Goal: Communication & Community: Answer question/provide support

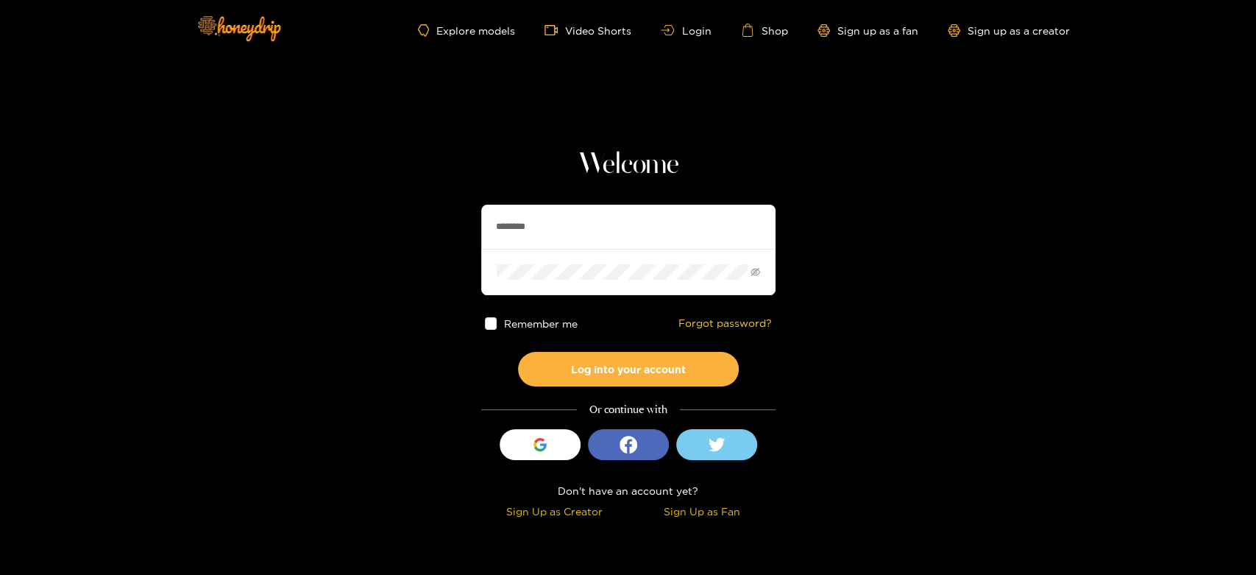
drag, startPoint x: 575, startPoint y: 211, endPoint x: 513, endPoint y: 205, distance: 62.2
click at [461, 221] on section "Welcome ******** Remember me Forgot password? Log into your account Or continue…" at bounding box center [628, 261] width 1256 height 523
paste input "*****"
type input "**********"
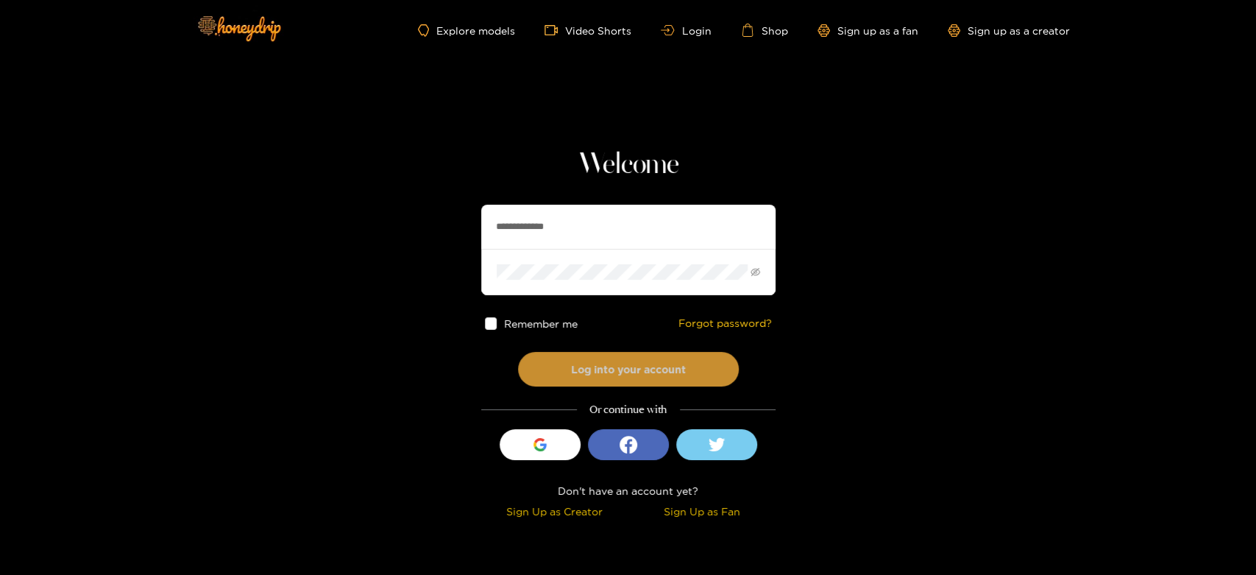
click at [584, 356] on button "Log into your account" at bounding box center [628, 369] width 221 height 35
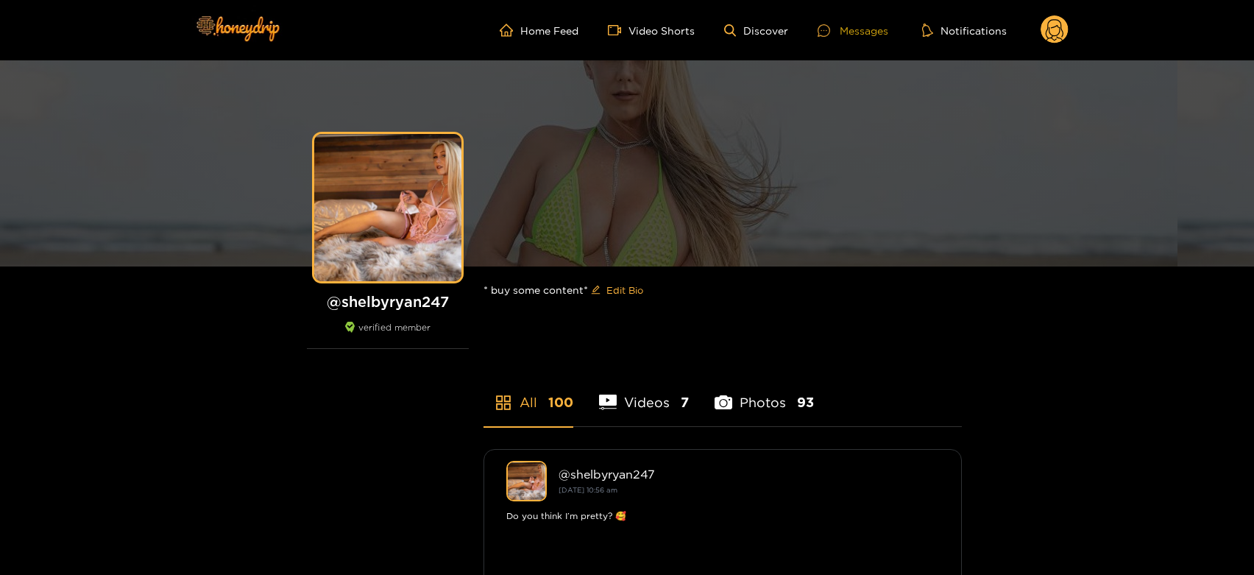
click at [866, 27] on div "Messages" at bounding box center [853, 30] width 71 height 17
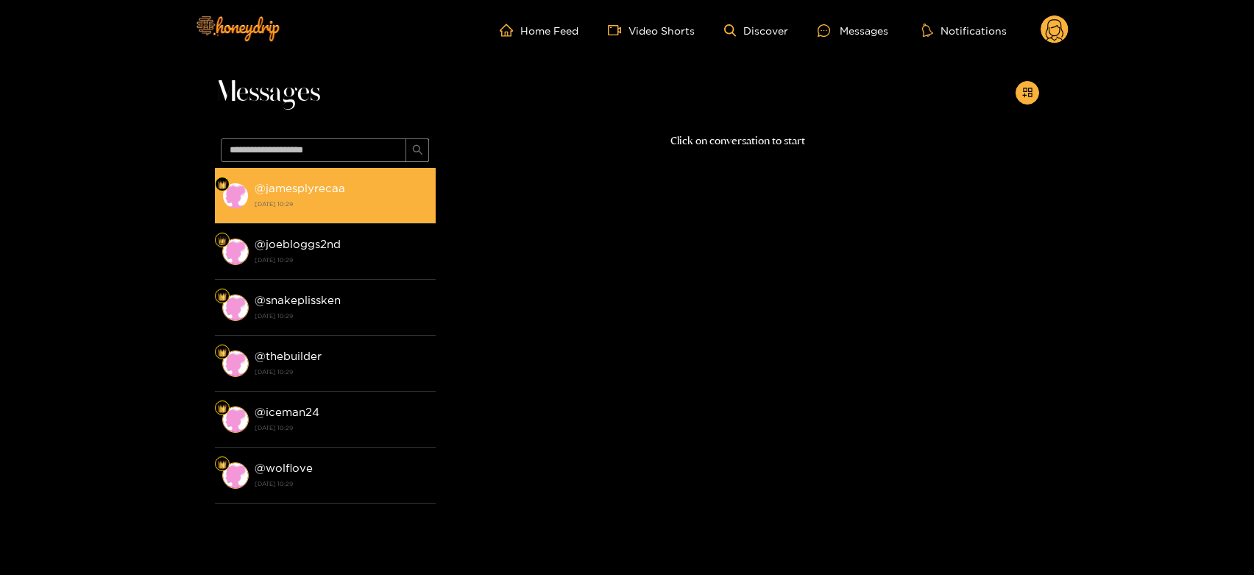
click at [287, 189] on strong "@ jamesplyrecaa" at bounding box center [300, 188] width 91 height 13
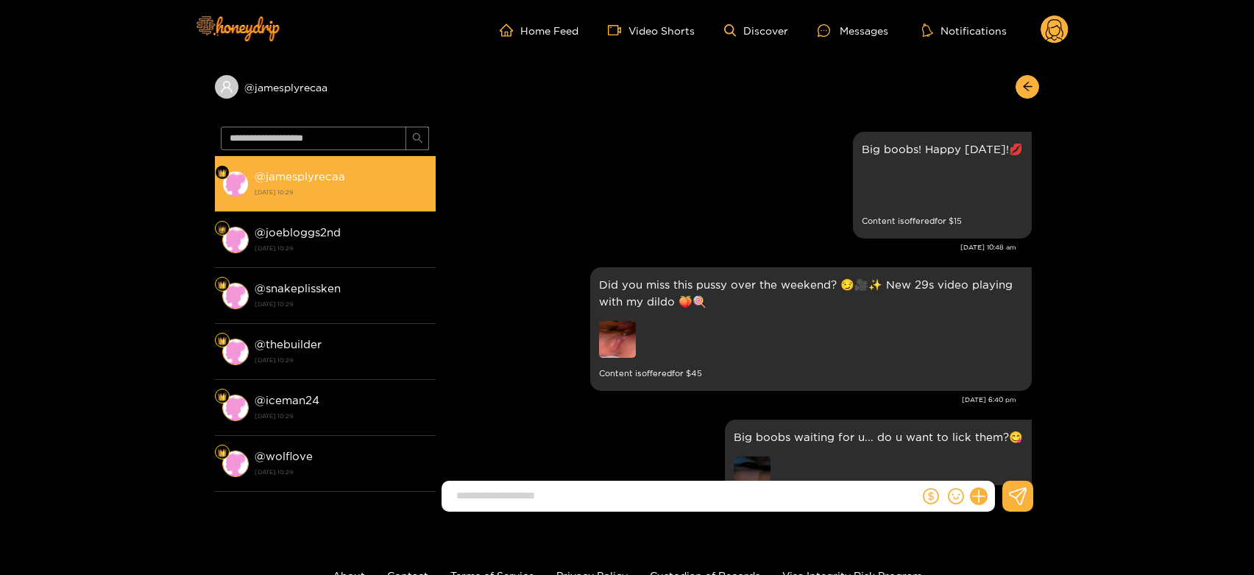
scroll to position [3114, 0]
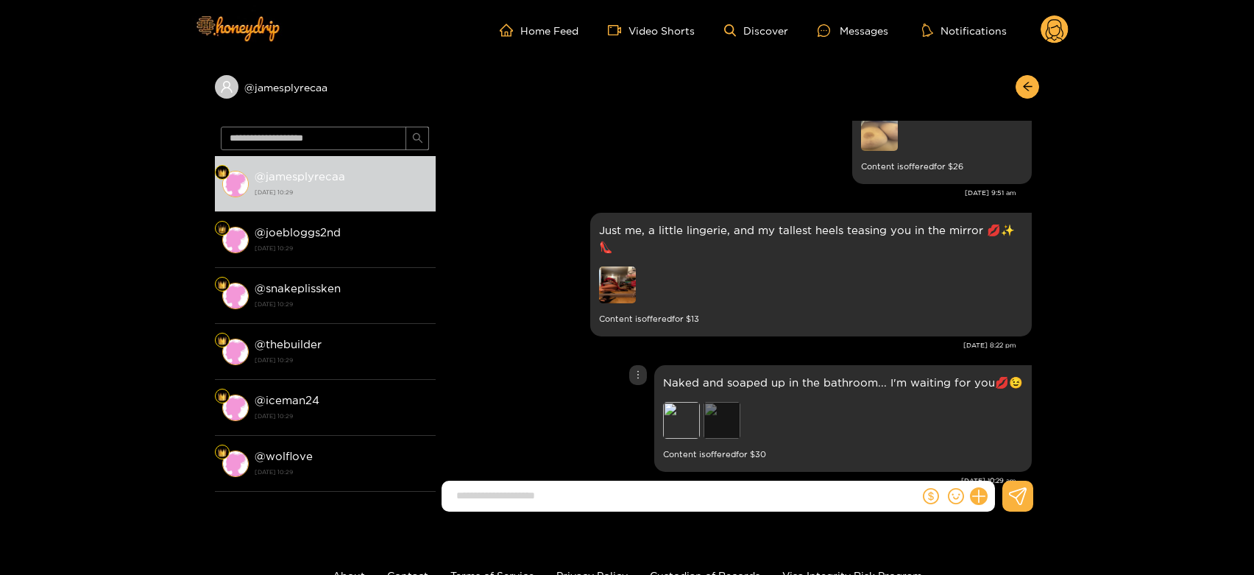
click at [716, 402] on div "Preview" at bounding box center [721, 420] width 37 height 37
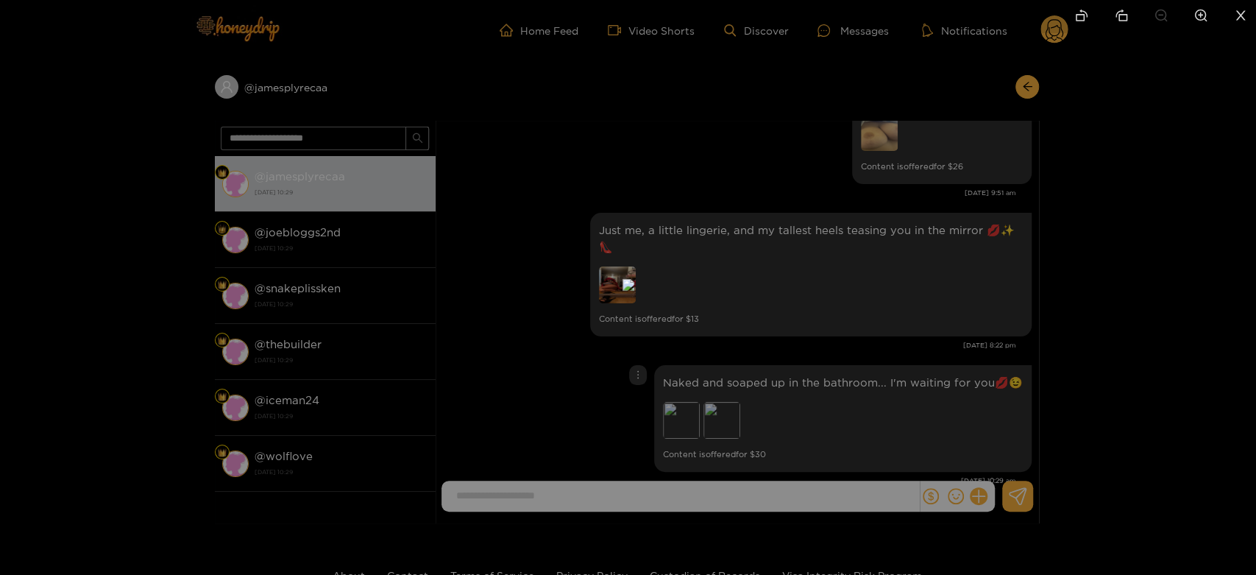
click at [899, 384] on div at bounding box center [628, 287] width 1256 height 575
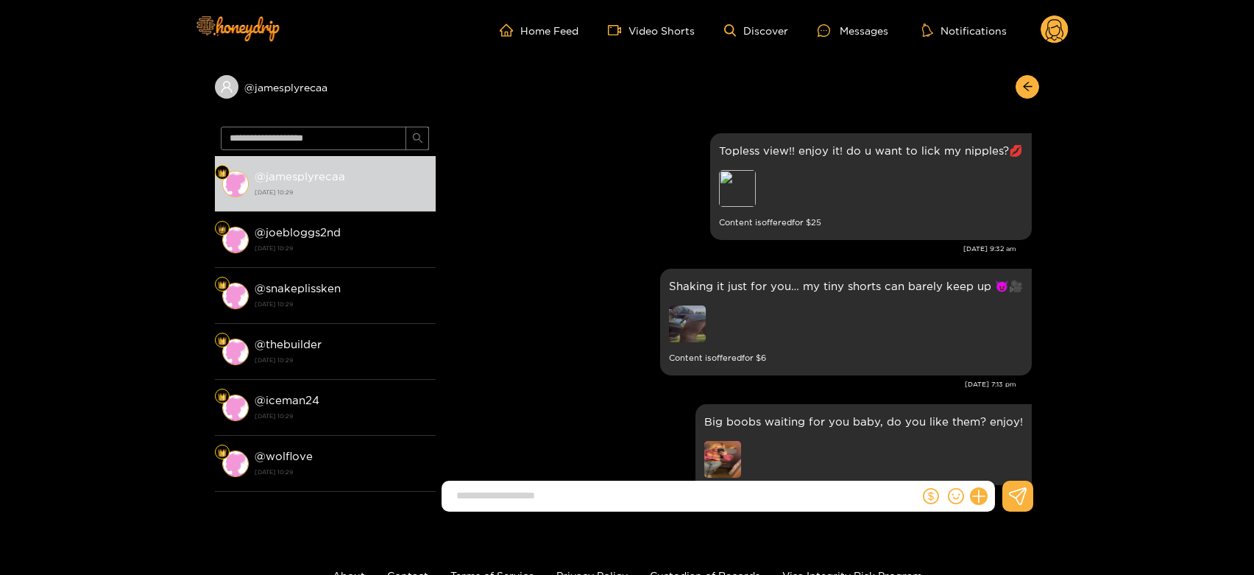
scroll to position [2623, 0]
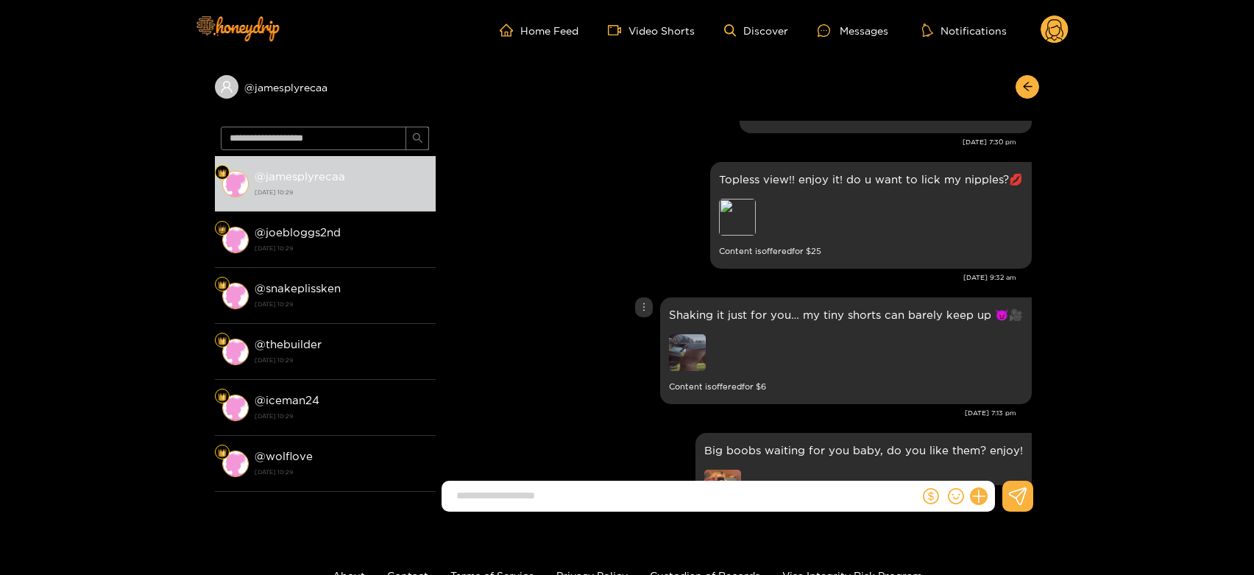
click at [689, 334] on img at bounding box center [687, 352] width 37 height 37
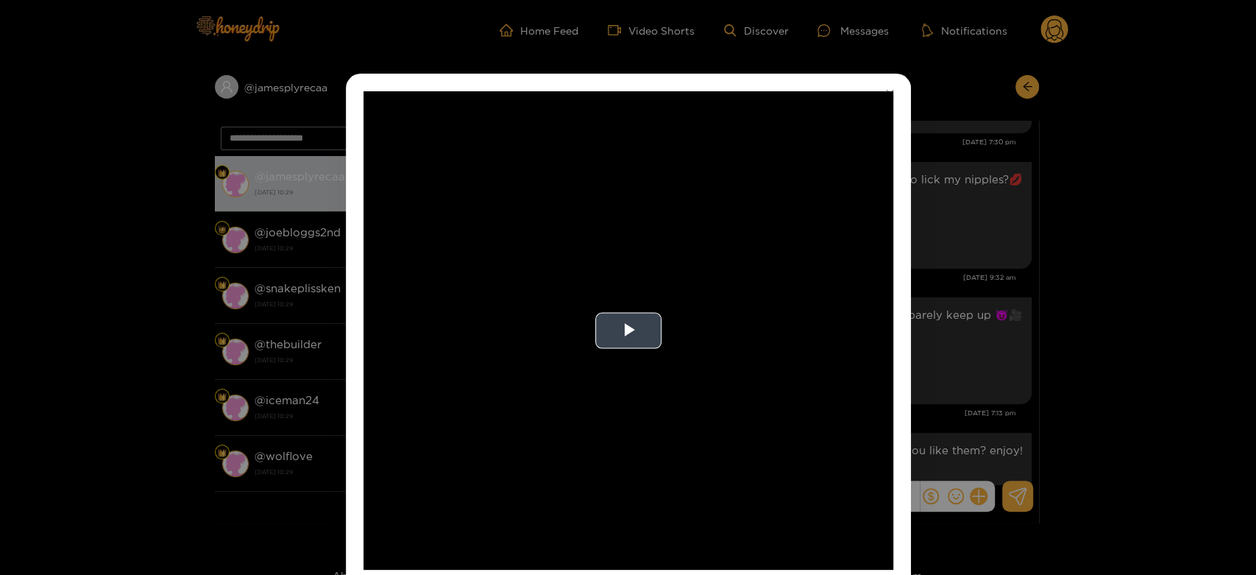
click at [730, 316] on video "Video Player" at bounding box center [629, 330] width 530 height 478
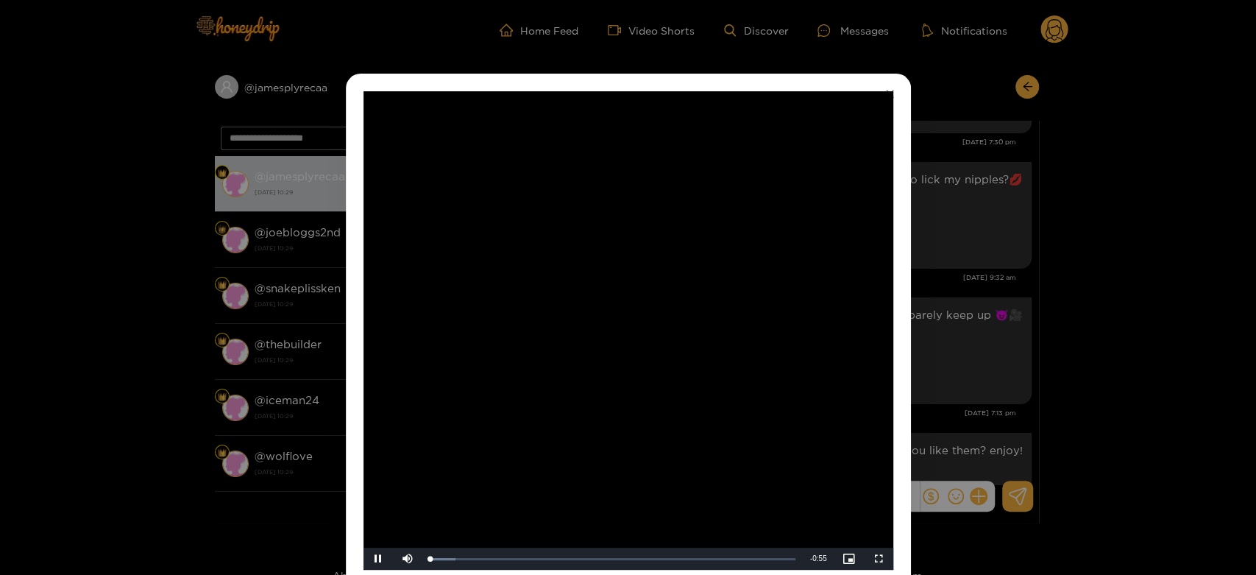
click at [730, 316] on video "Video Player" at bounding box center [629, 330] width 530 height 478
click at [971, 316] on div "**********" at bounding box center [628, 287] width 1256 height 575
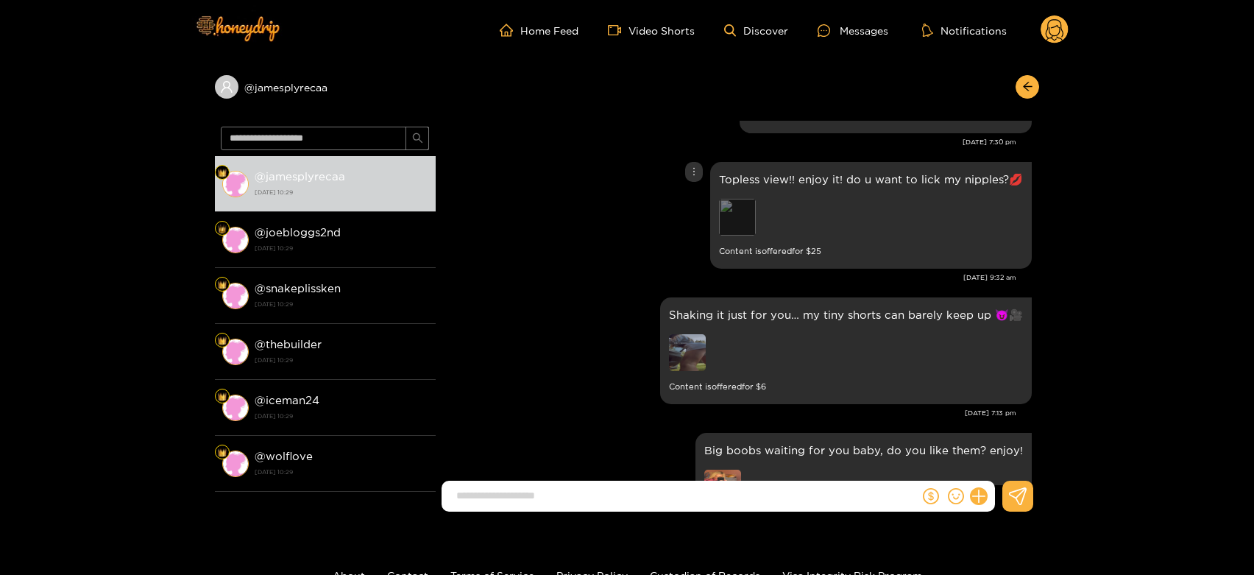
click at [737, 199] on div "Preview" at bounding box center [737, 217] width 37 height 37
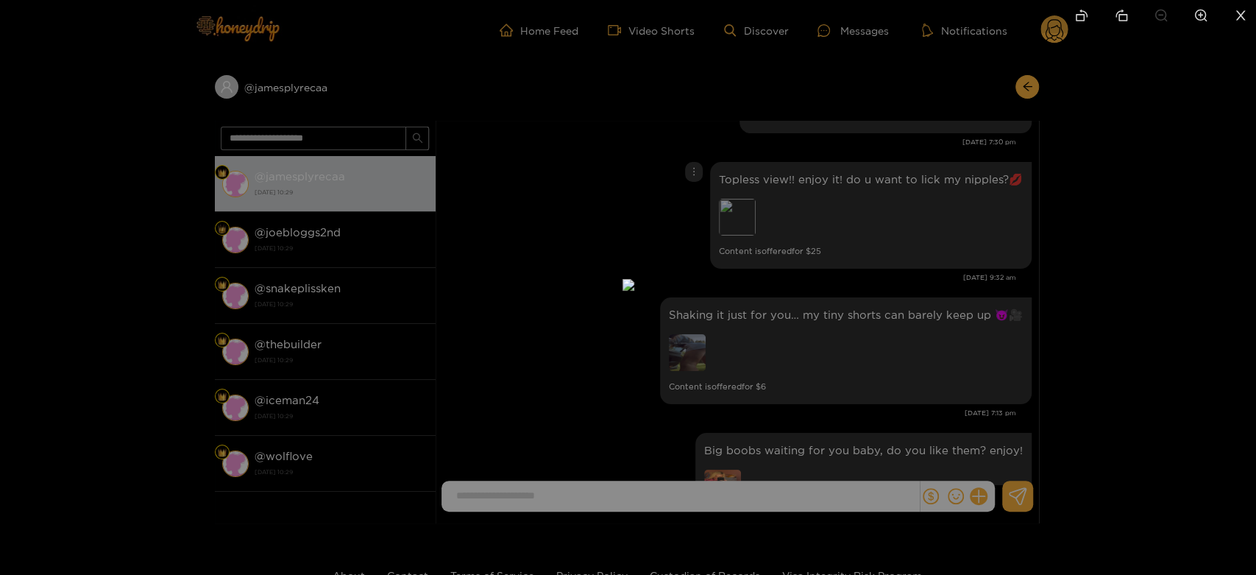
click at [1007, 273] on div at bounding box center [628, 287] width 1256 height 575
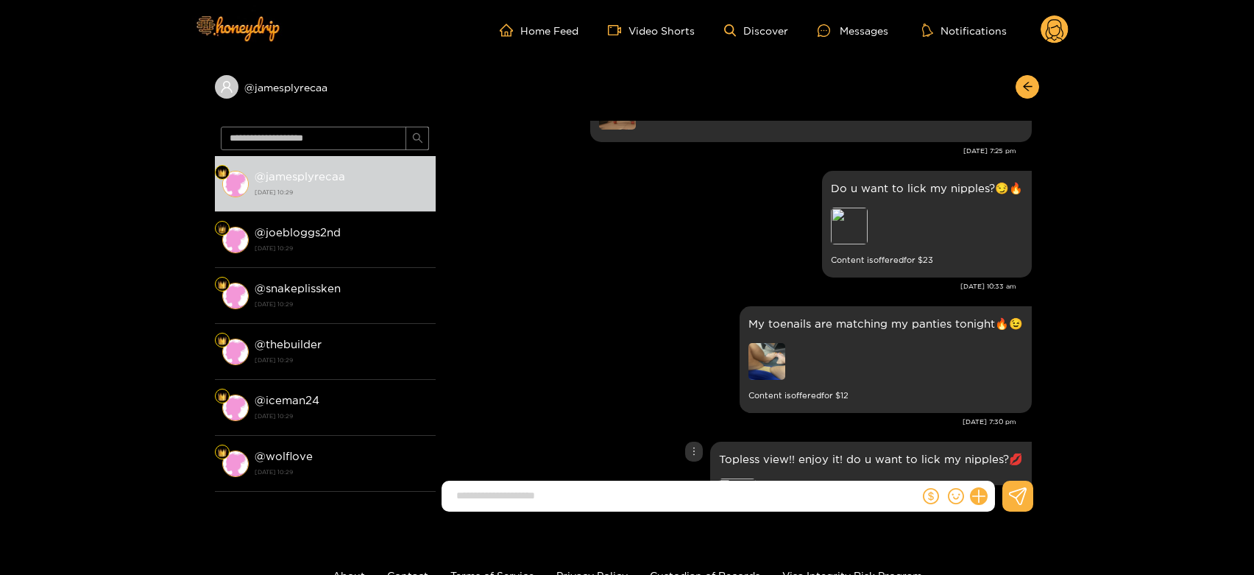
scroll to position [2296, 0]
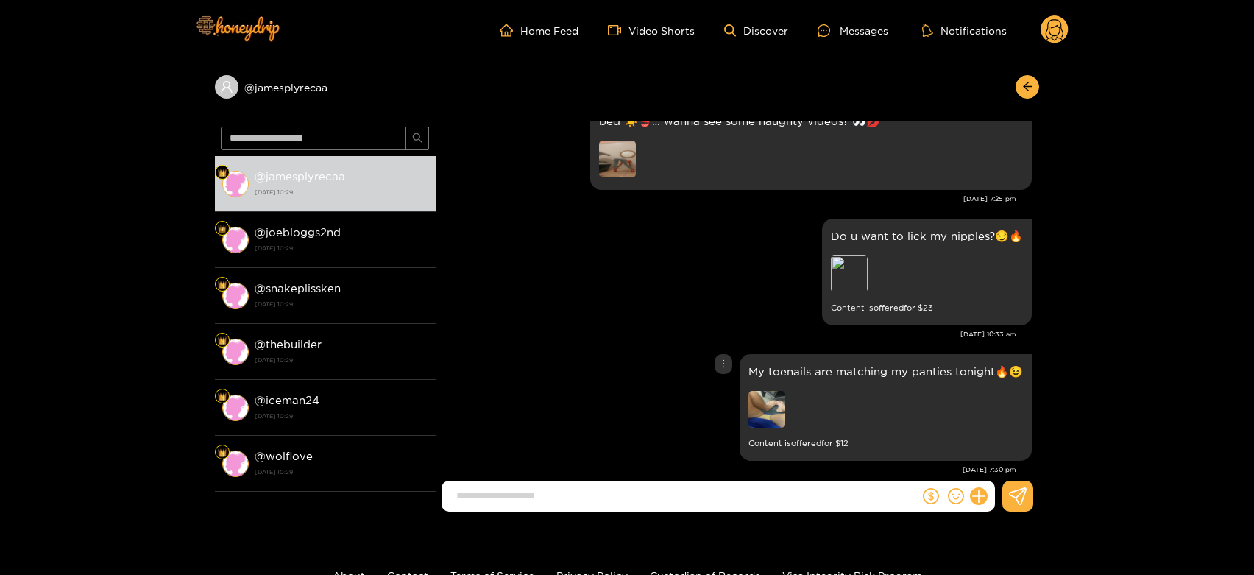
click at [778, 391] on img at bounding box center [766, 409] width 37 height 37
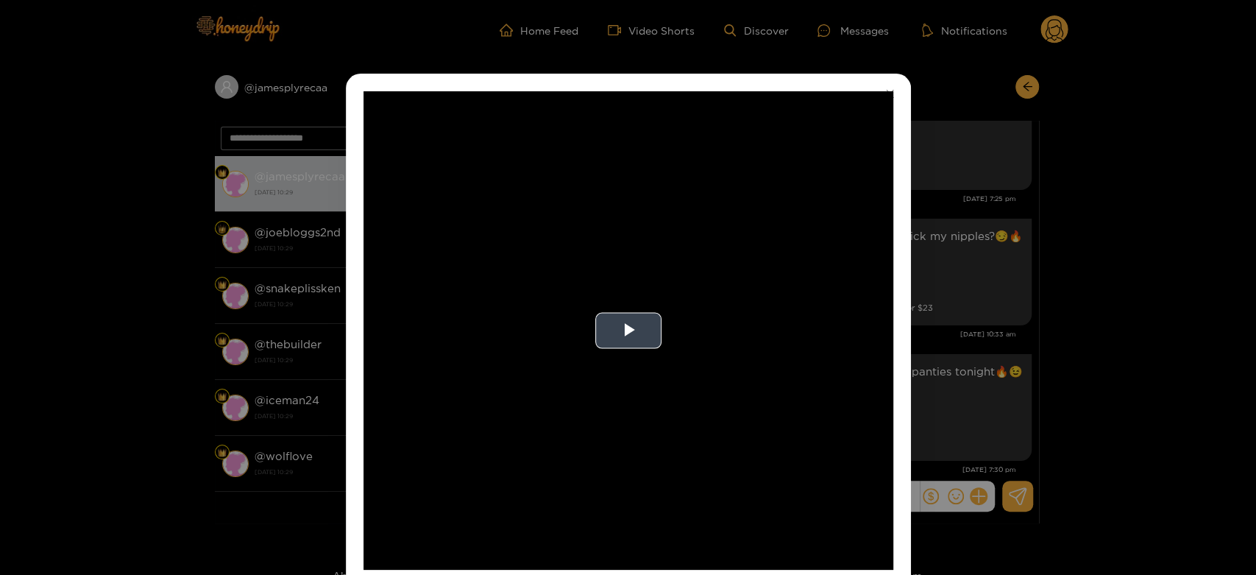
click at [804, 361] on video "Video Player" at bounding box center [629, 330] width 530 height 478
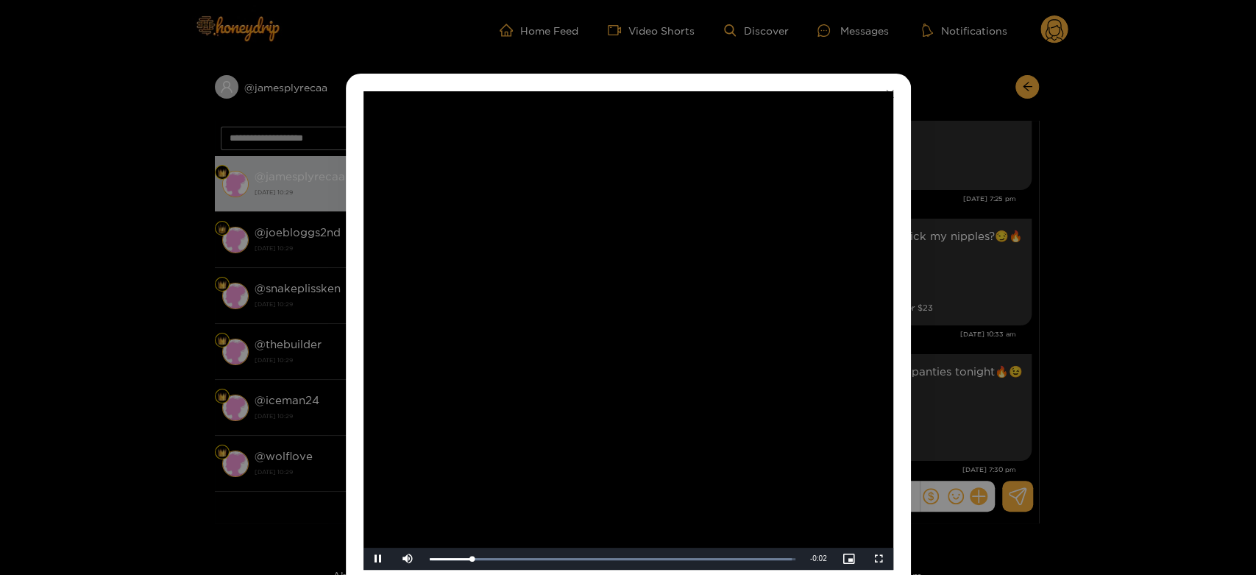
click at [804, 361] on video "Video Player" at bounding box center [629, 330] width 530 height 478
click at [965, 340] on div "**********" at bounding box center [628, 287] width 1256 height 575
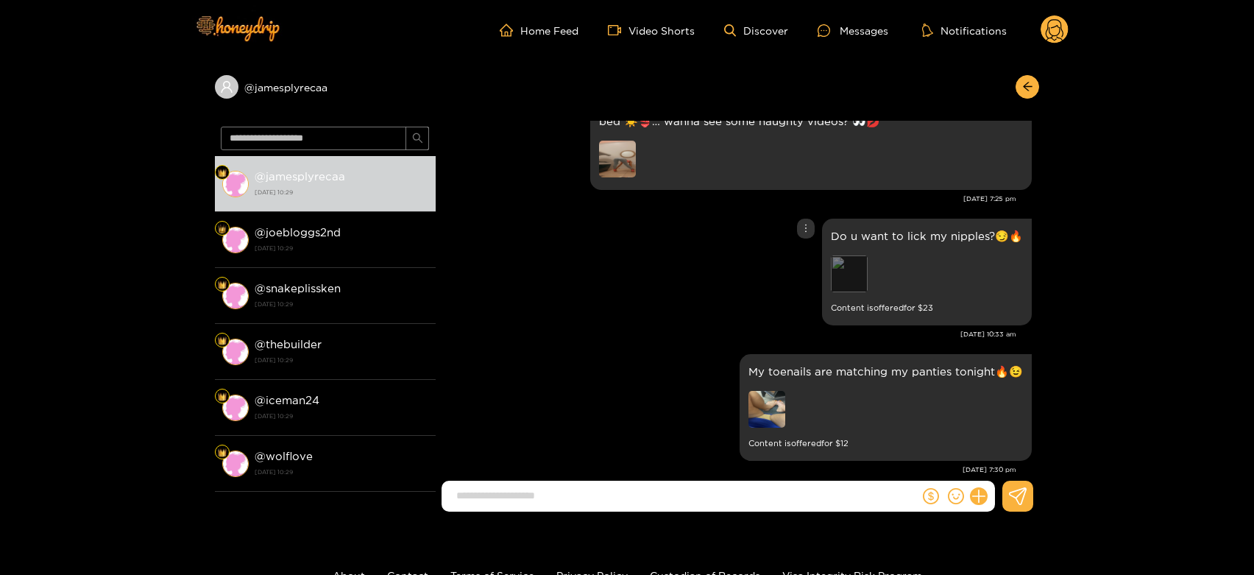
click at [843, 255] on div "Preview" at bounding box center [849, 273] width 37 height 37
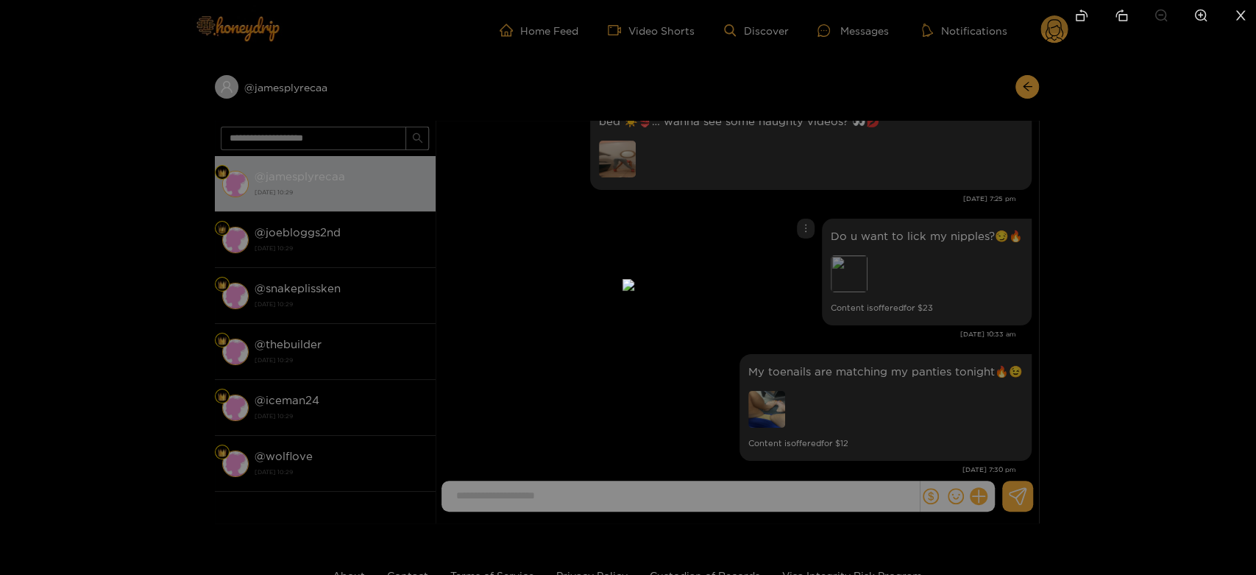
click at [892, 332] on div at bounding box center [628, 287] width 1256 height 575
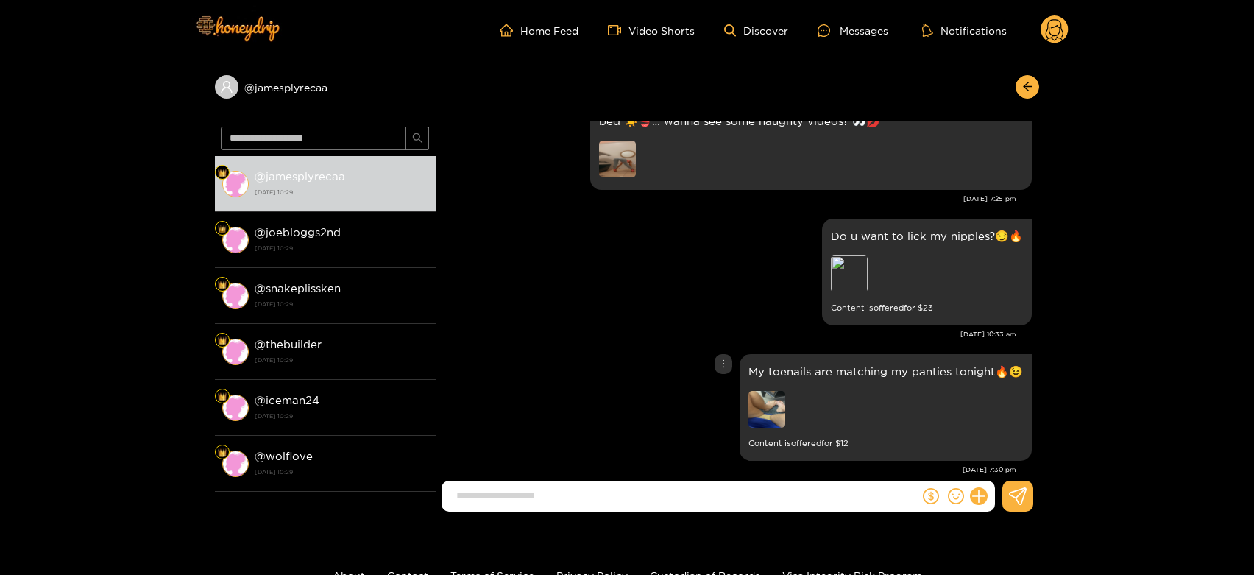
click at [772, 391] on img at bounding box center [766, 409] width 37 height 37
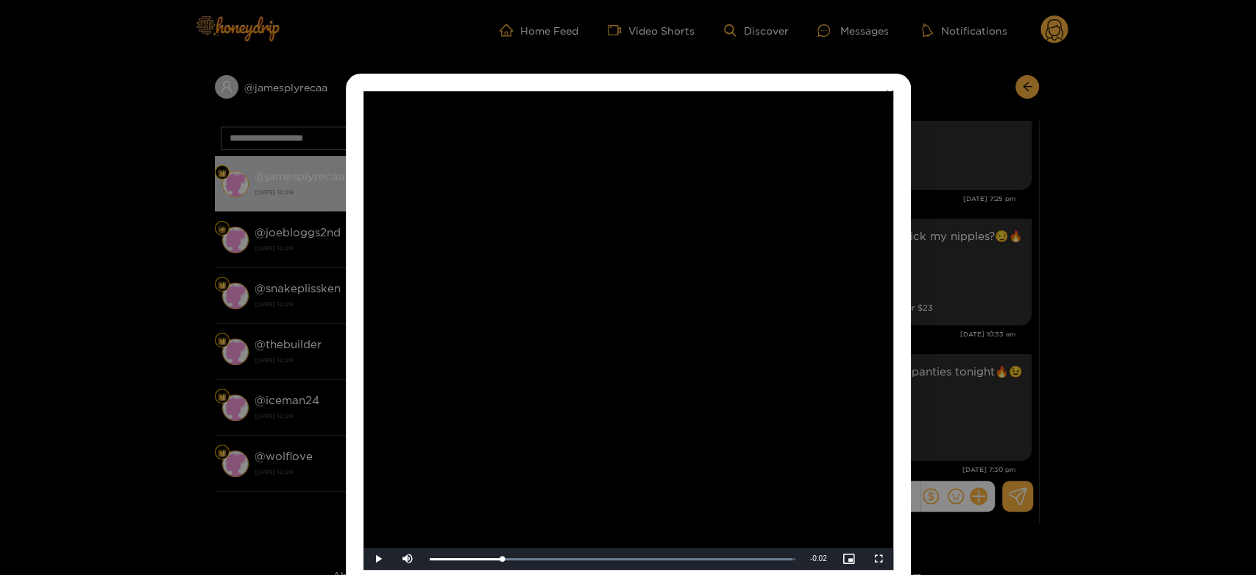
click at [944, 364] on div "**********" at bounding box center [628, 287] width 1256 height 575
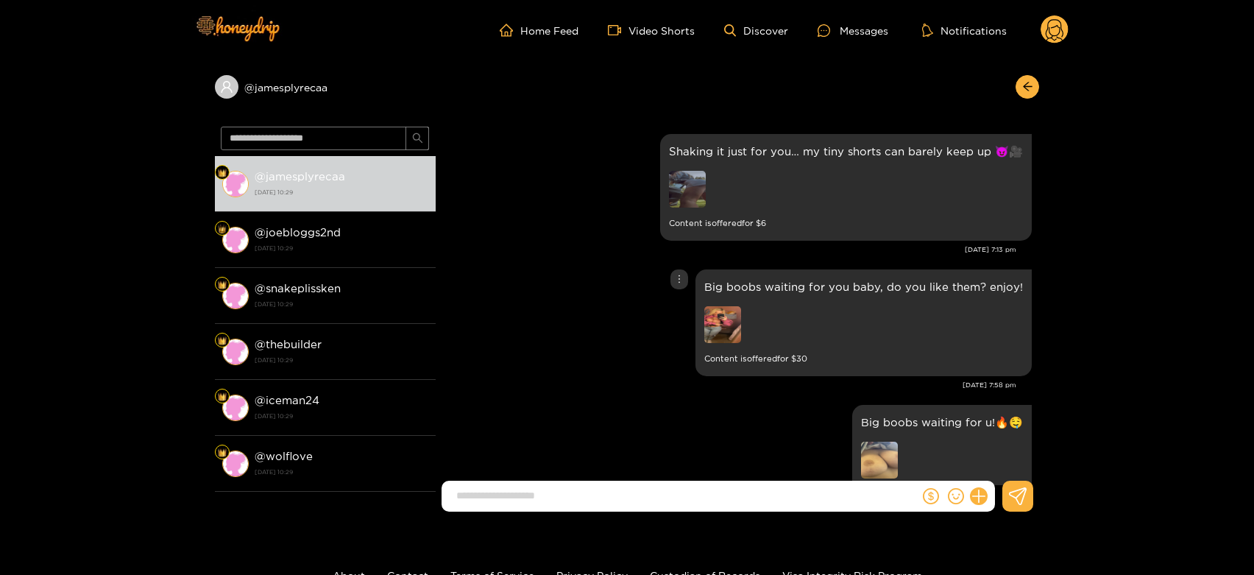
scroll to position [2868, 0]
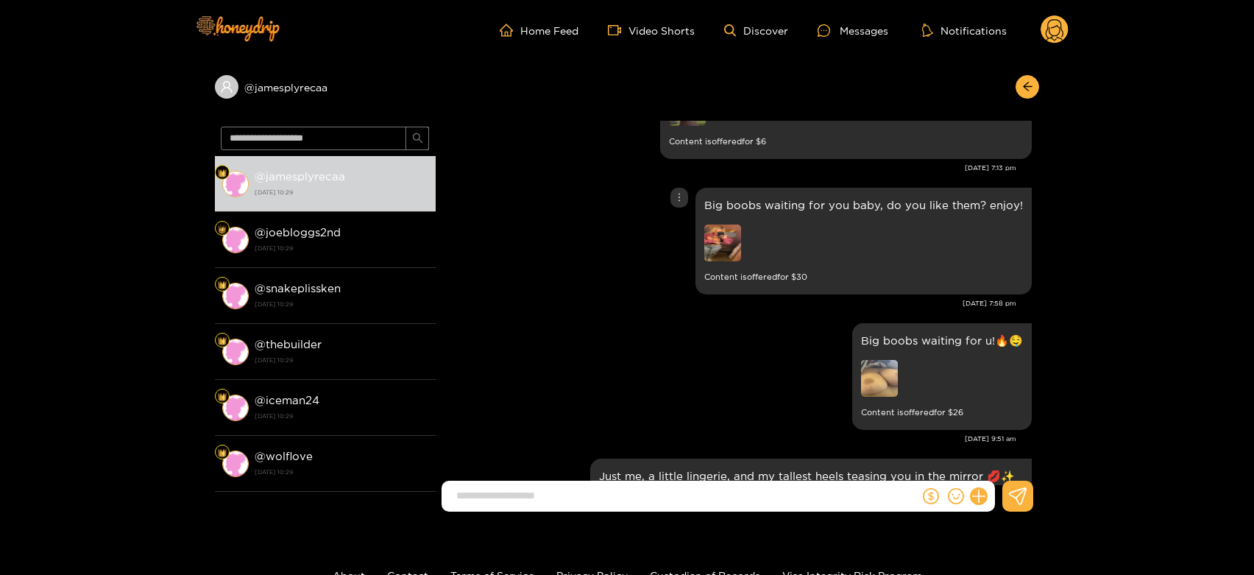
click at [734, 224] on img at bounding box center [722, 242] width 37 height 37
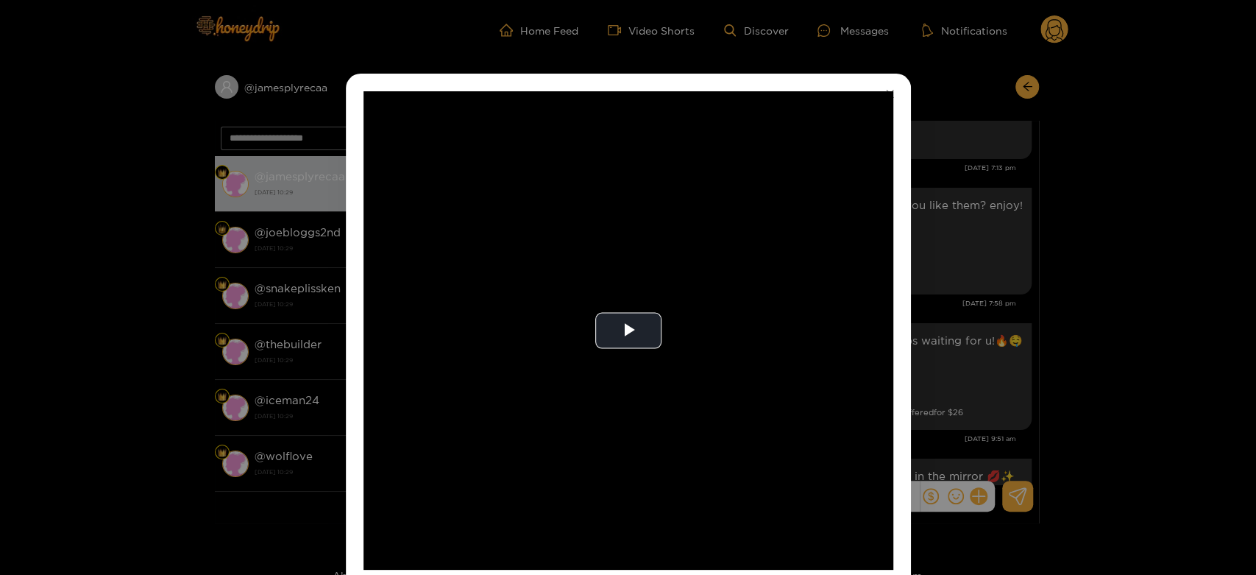
click at [734, 194] on video "Video Player" at bounding box center [629, 330] width 530 height 478
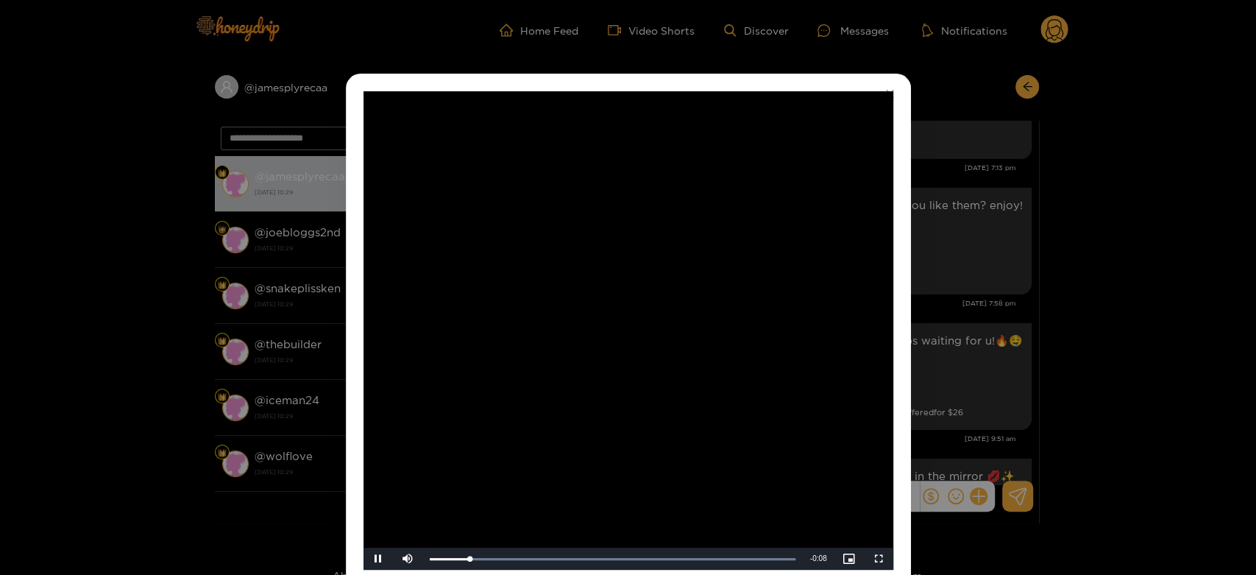
click at [734, 194] on video "Video Player" at bounding box center [629, 330] width 530 height 478
click at [953, 255] on div "**********" at bounding box center [628, 287] width 1256 height 575
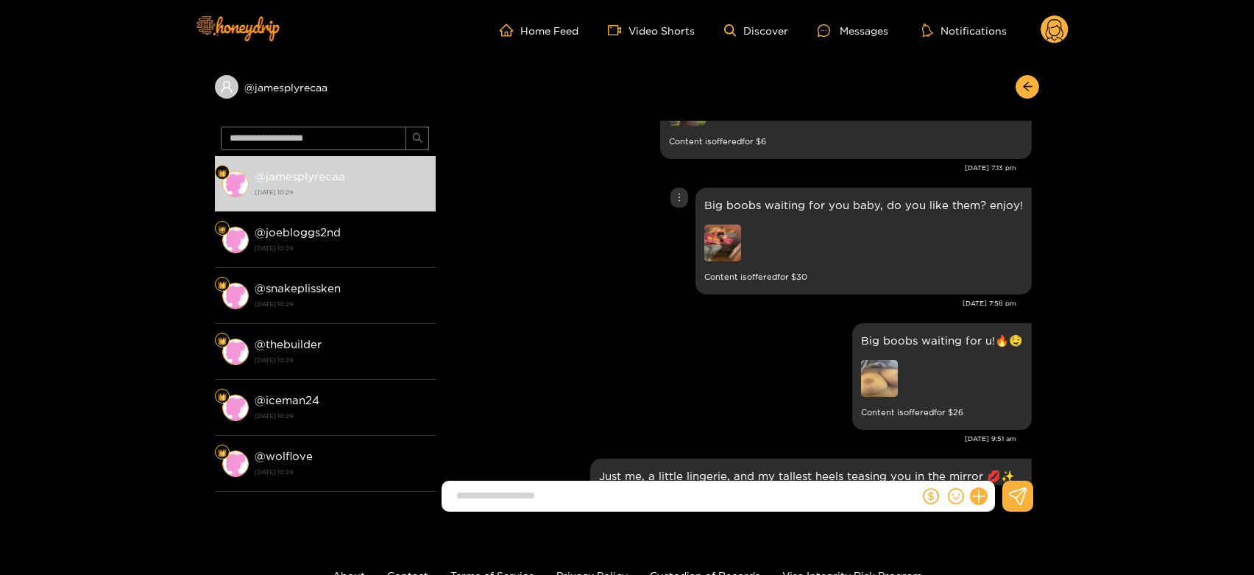
scroll to position [3114, 0]
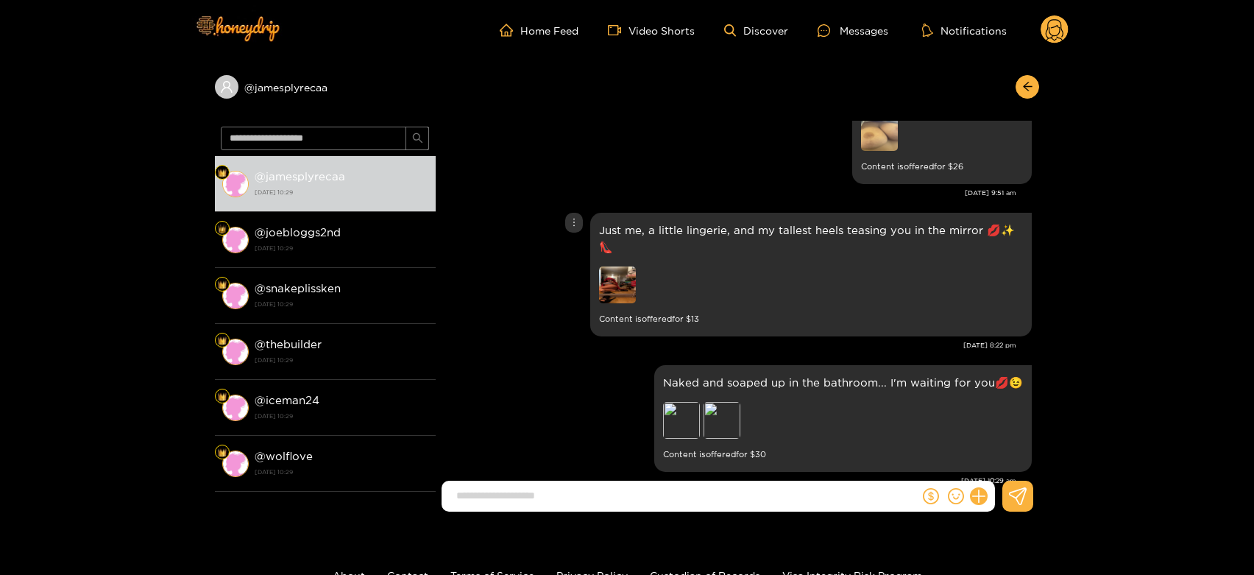
click at [607, 266] on img at bounding box center [617, 284] width 37 height 37
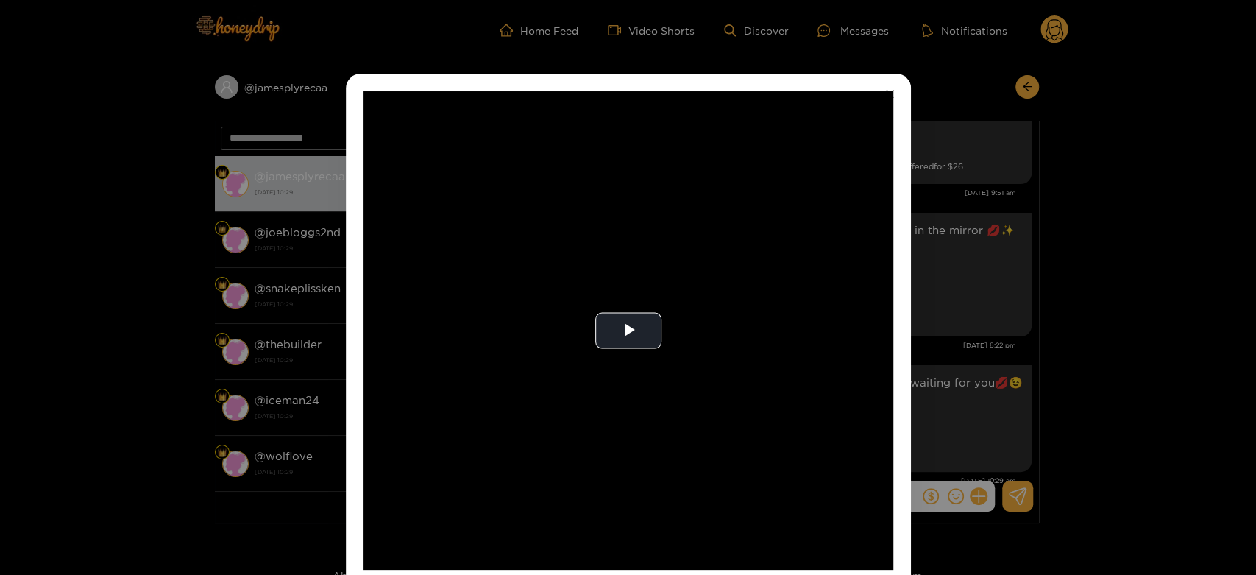
click at [607, 254] on video "Video Player" at bounding box center [629, 330] width 530 height 478
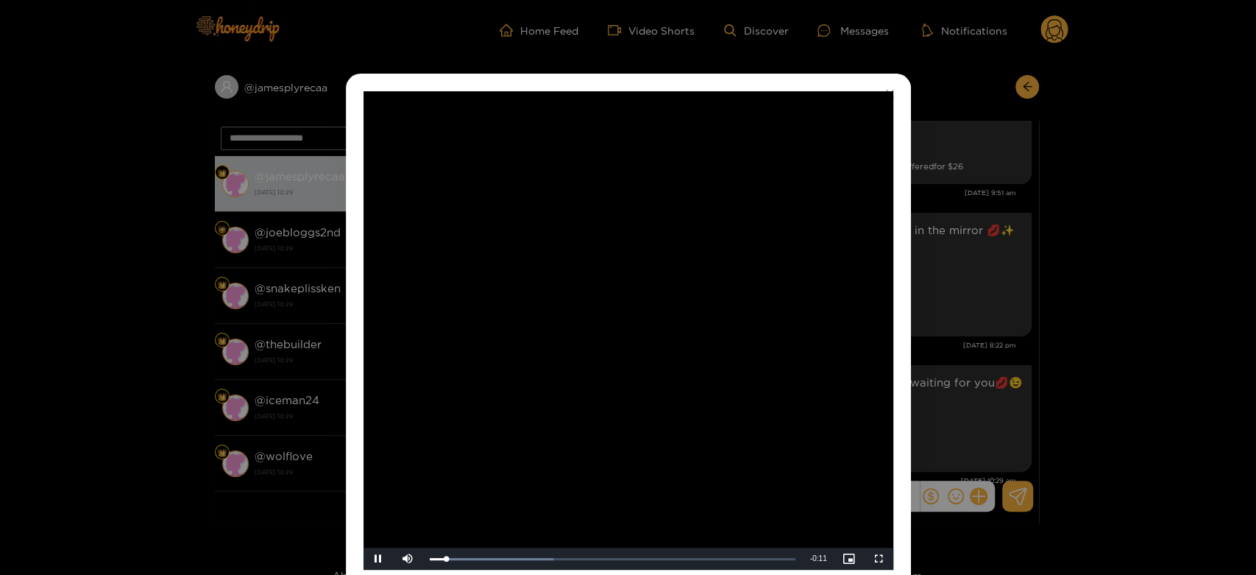
click at [607, 254] on video "Video Player" at bounding box center [629, 330] width 530 height 478
click at [1001, 251] on div "**********" at bounding box center [628, 287] width 1256 height 575
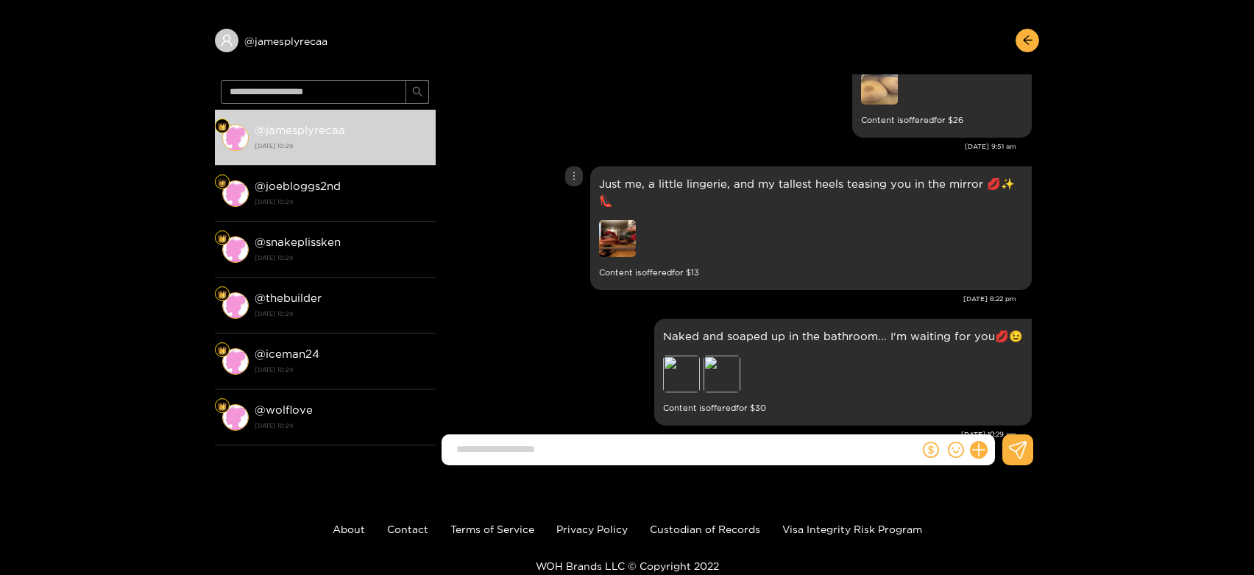
scroll to position [82, 0]
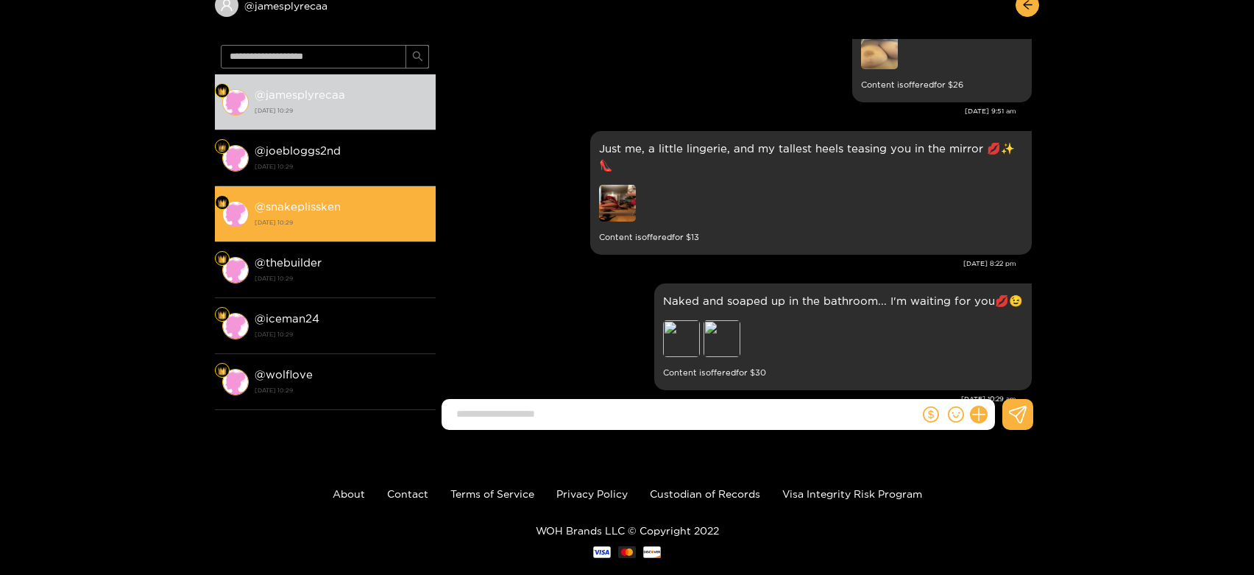
drag, startPoint x: 342, startPoint y: 168, endPoint x: 344, endPoint y: 187, distance: 19.2
click at [341, 168] on strong "29 September 2025 10:29" at bounding box center [342, 166] width 174 height 13
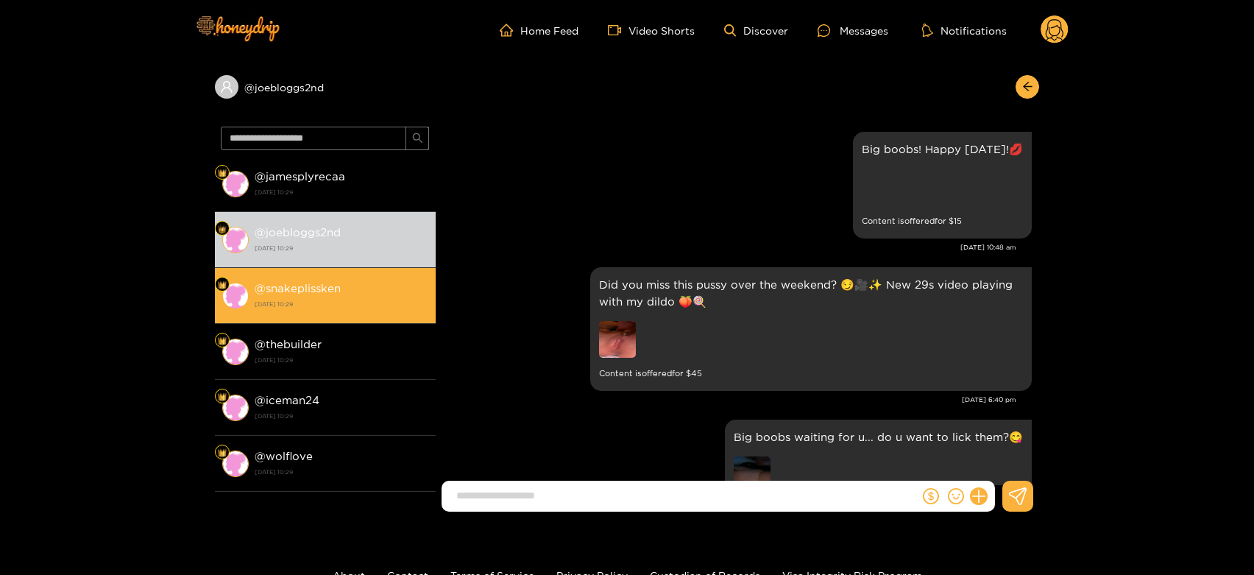
scroll to position [3114, 0]
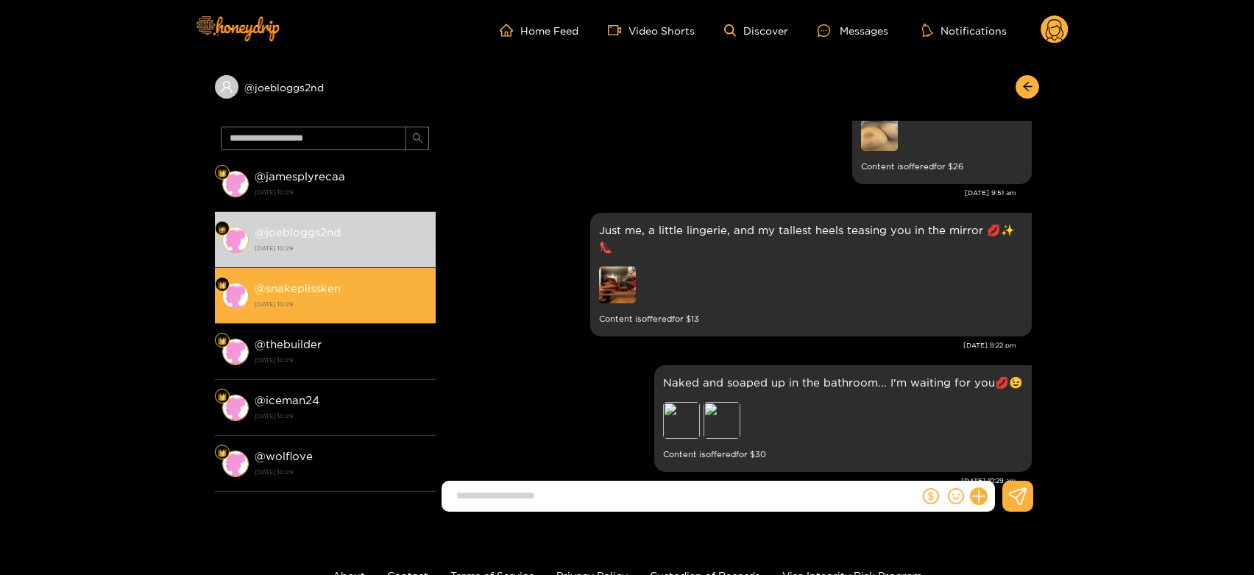
click at [391, 275] on li "@ snakeplissken 29 September 2025 10:29" at bounding box center [325, 296] width 221 height 56
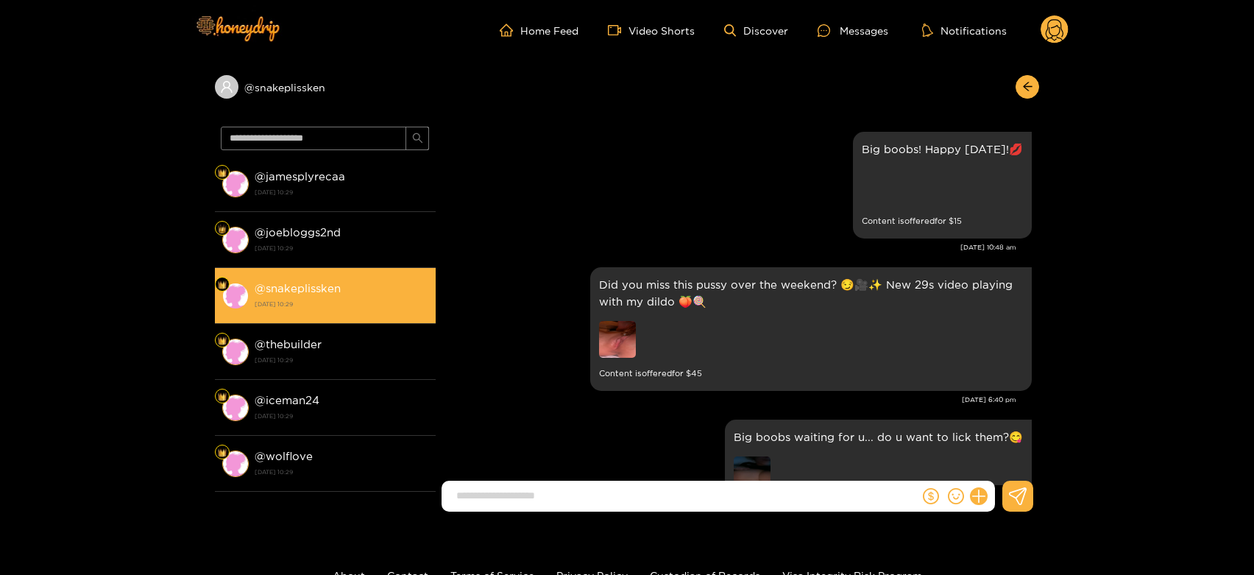
scroll to position [3114, 0]
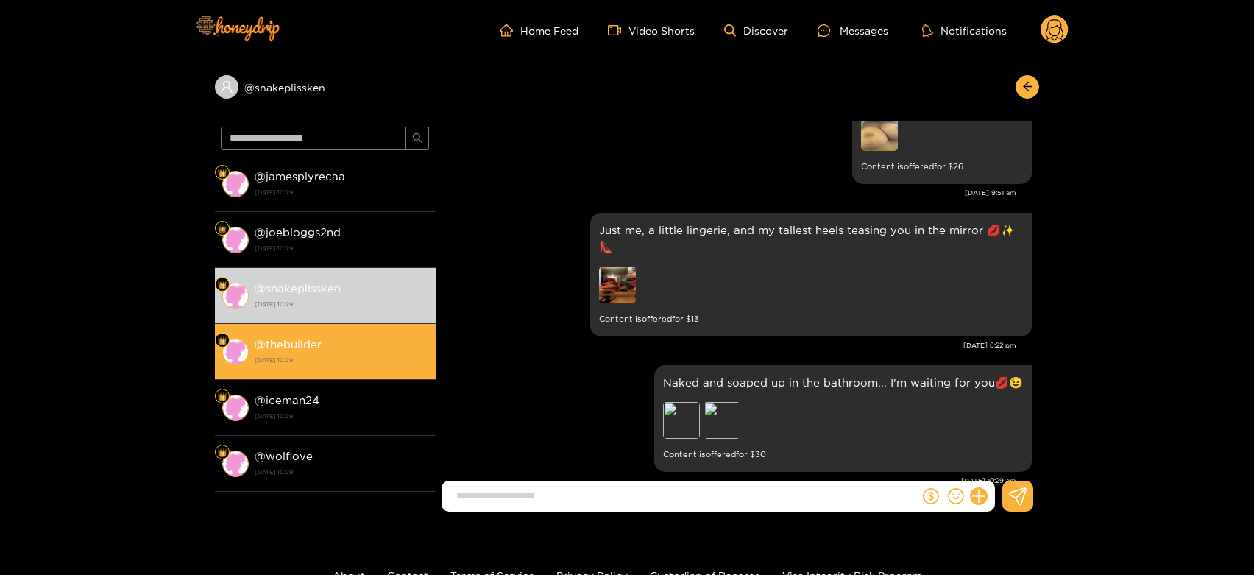
click at [381, 347] on div "@ thebuilder 29 September 2025 10:29" at bounding box center [342, 351] width 174 height 33
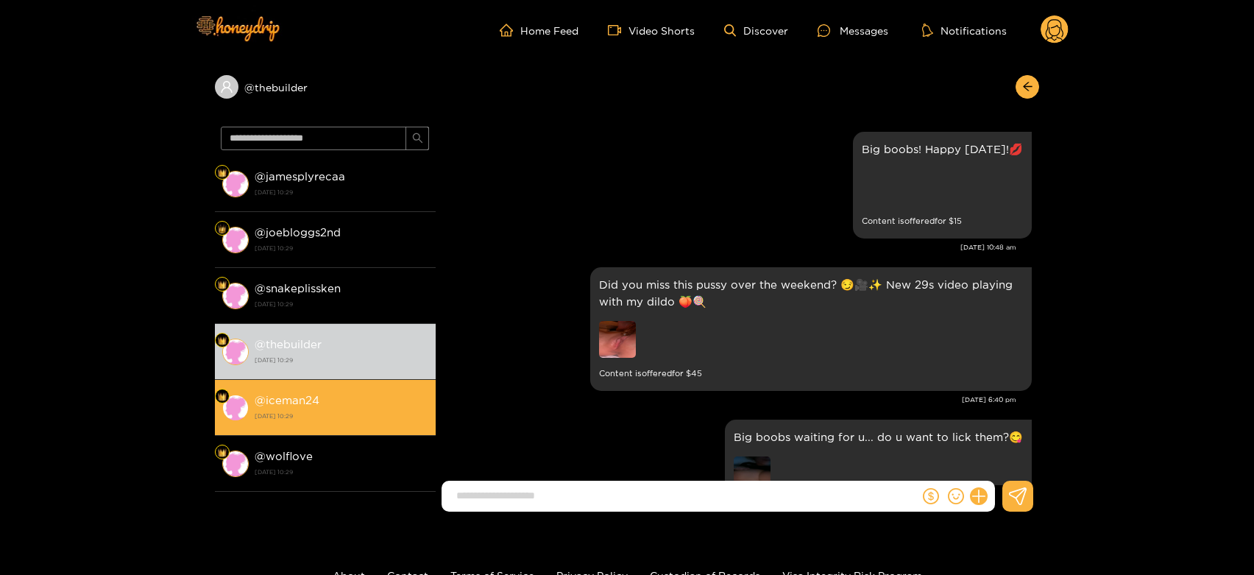
scroll to position [3114, 0]
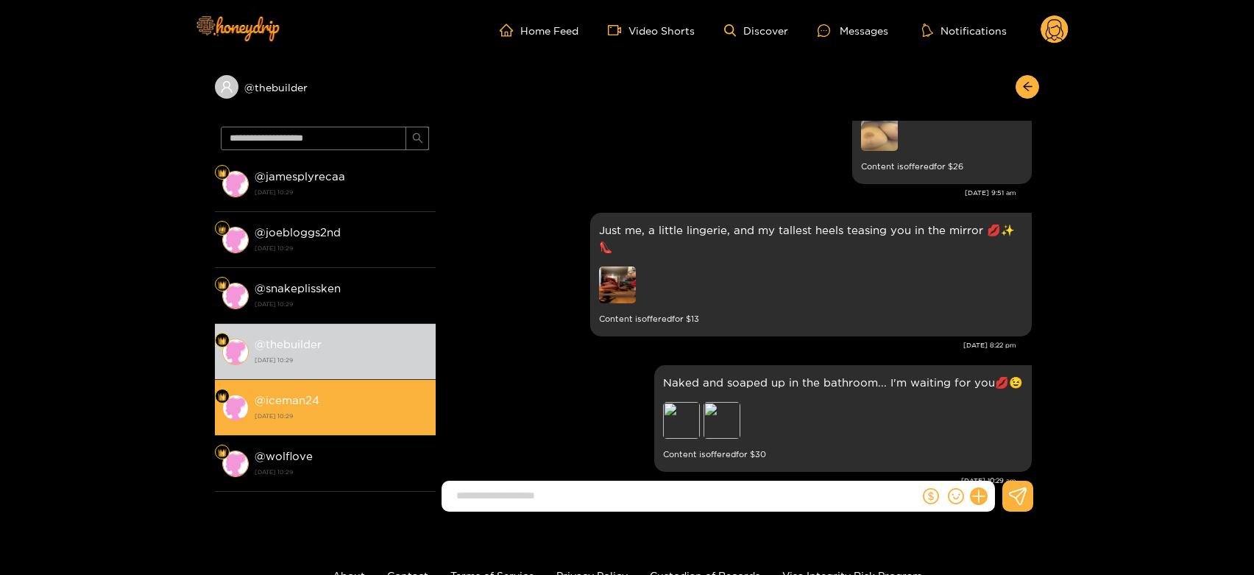
click at [372, 402] on div "@ iceman24 29 September 2025 10:29" at bounding box center [342, 407] width 174 height 33
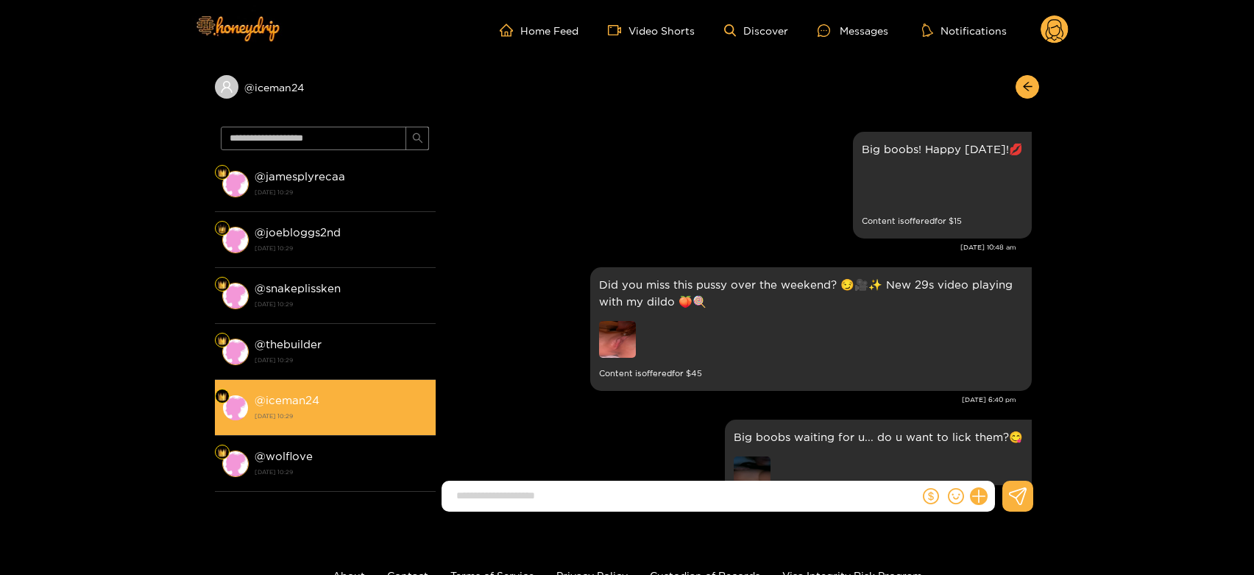
scroll to position [3114, 0]
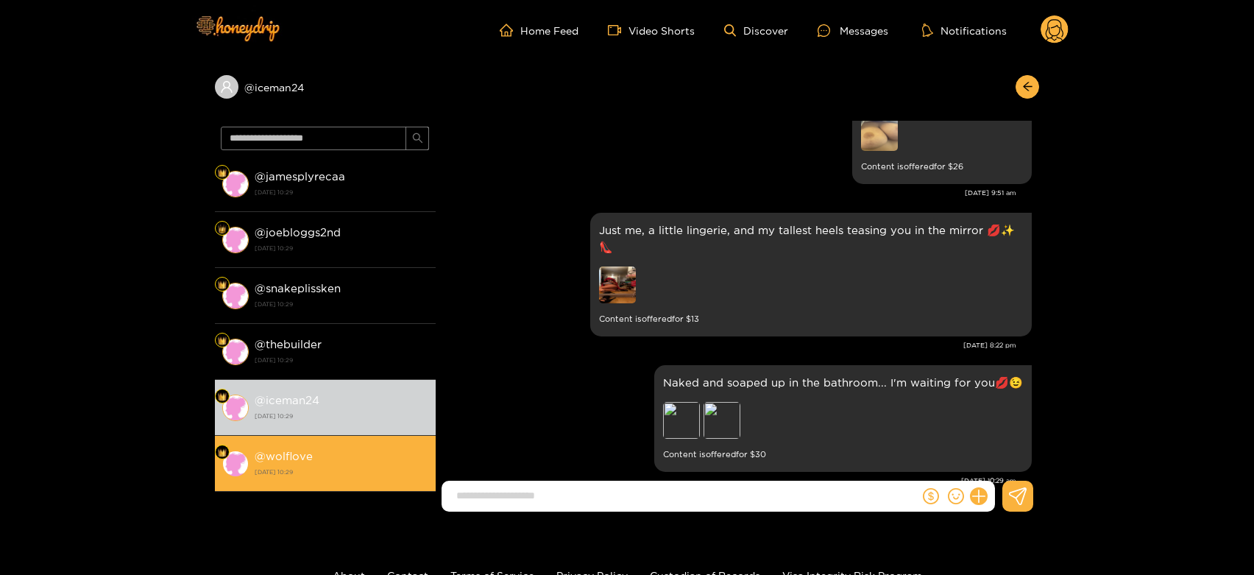
click at [362, 450] on div "@ wolflove 29 September 2025 10:29" at bounding box center [342, 463] width 174 height 33
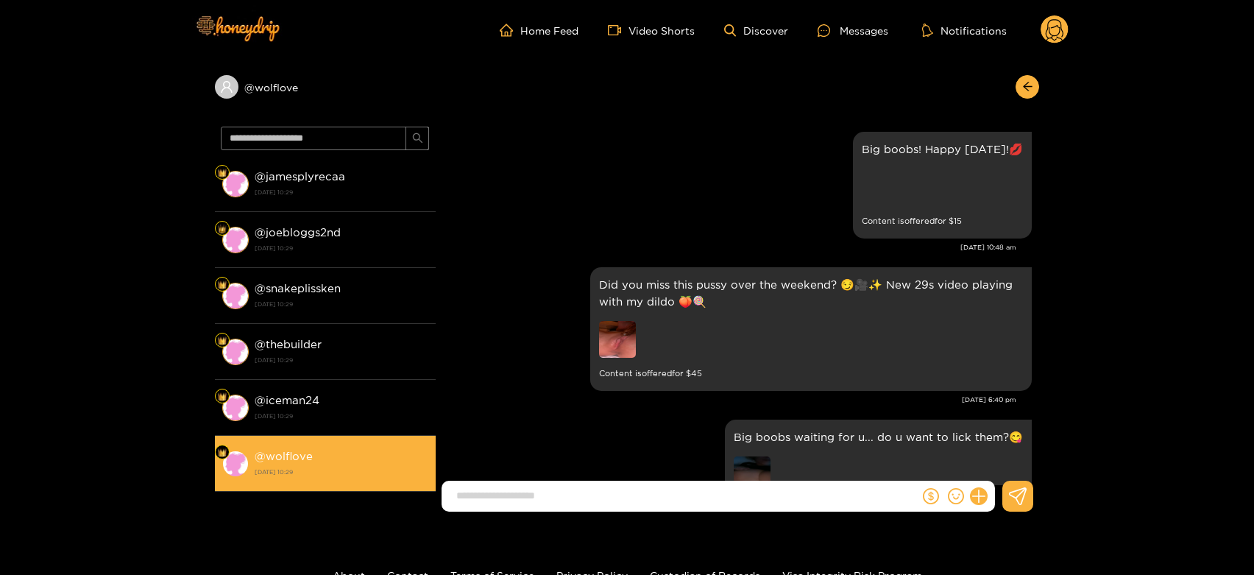
scroll to position [3114, 0]
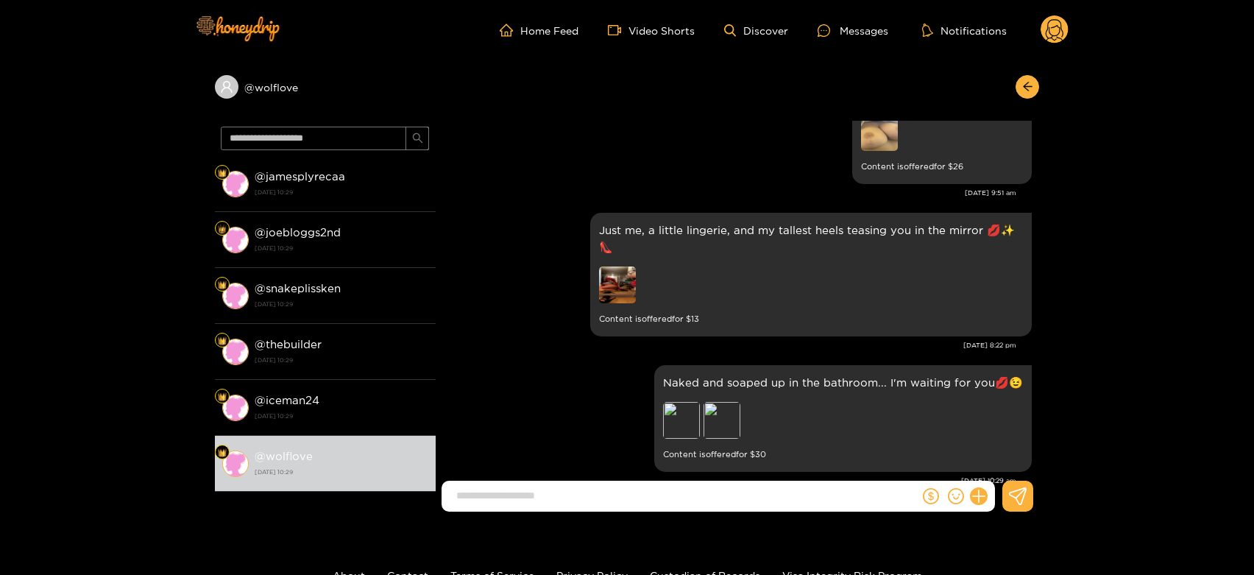
click at [1055, 18] on circle at bounding box center [1055, 29] width 28 height 28
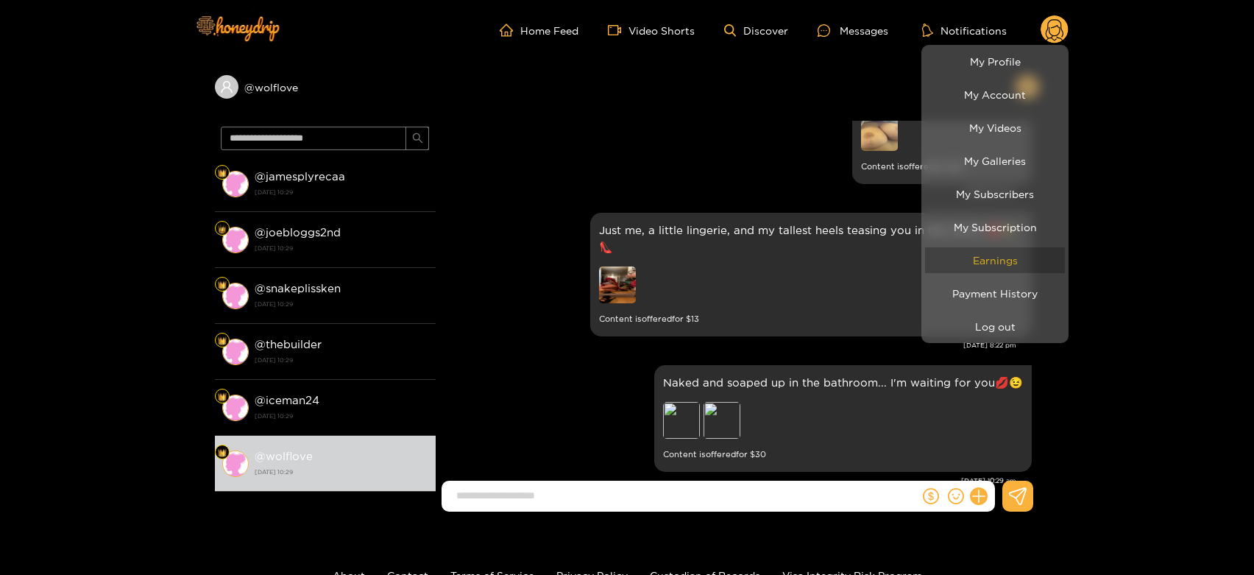
click at [1010, 258] on link "Earnings" at bounding box center [995, 260] width 140 height 26
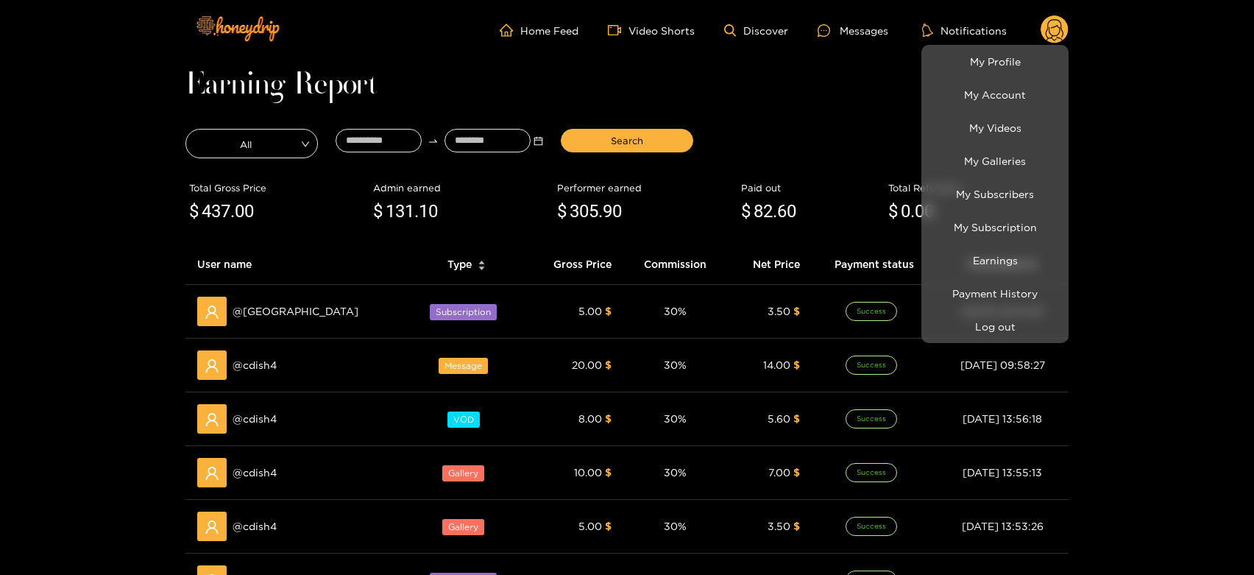
click at [252, 355] on div at bounding box center [627, 287] width 1254 height 575
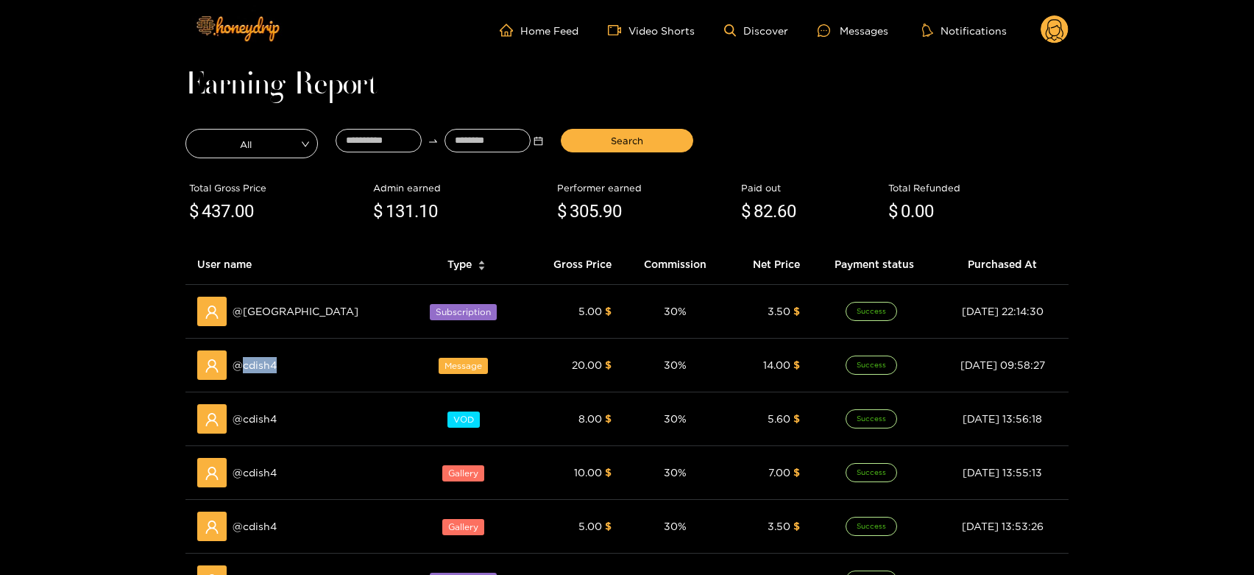
click at [252, 355] on div "@ cdish4" at bounding box center [296, 364] width 199 height 29
copy span "cdish4"
click at [843, 34] on div "Messages" at bounding box center [853, 30] width 71 height 17
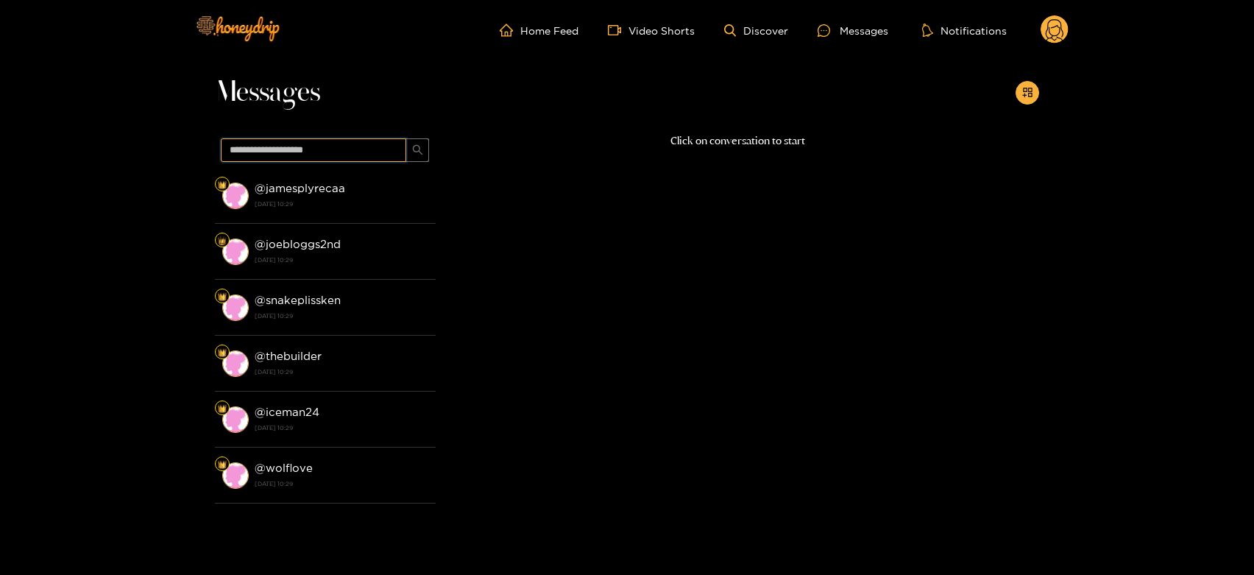
click at [313, 155] on input "text" at bounding box center [313, 150] width 185 height 24
paste input "******"
type input "******"
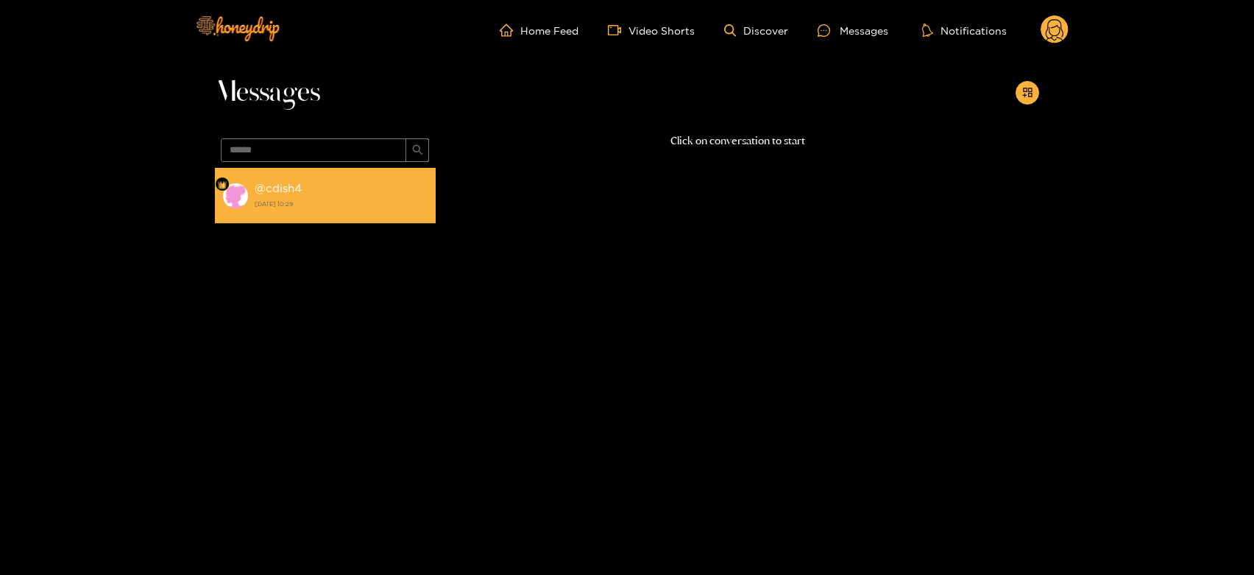
click at [319, 197] on strong "29 September 2025 10:29" at bounding box center [342, 203] width 174 height 13
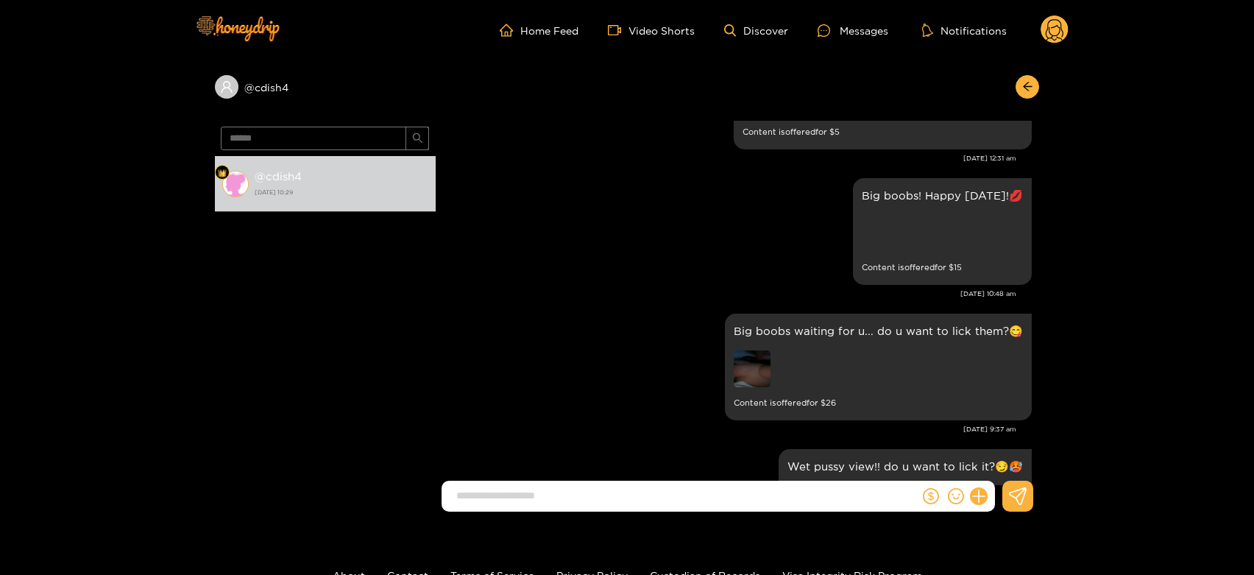
scroll to position [2249, 0]
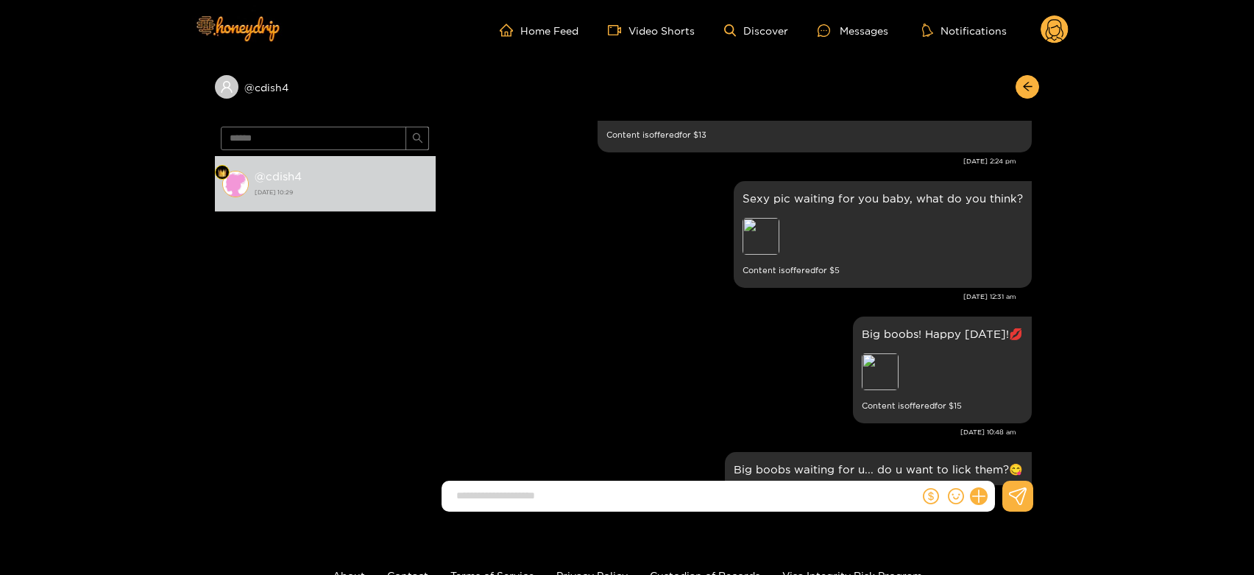
click at [1057, 27] on g at bounding box center [1055, 29] width 28 height 29
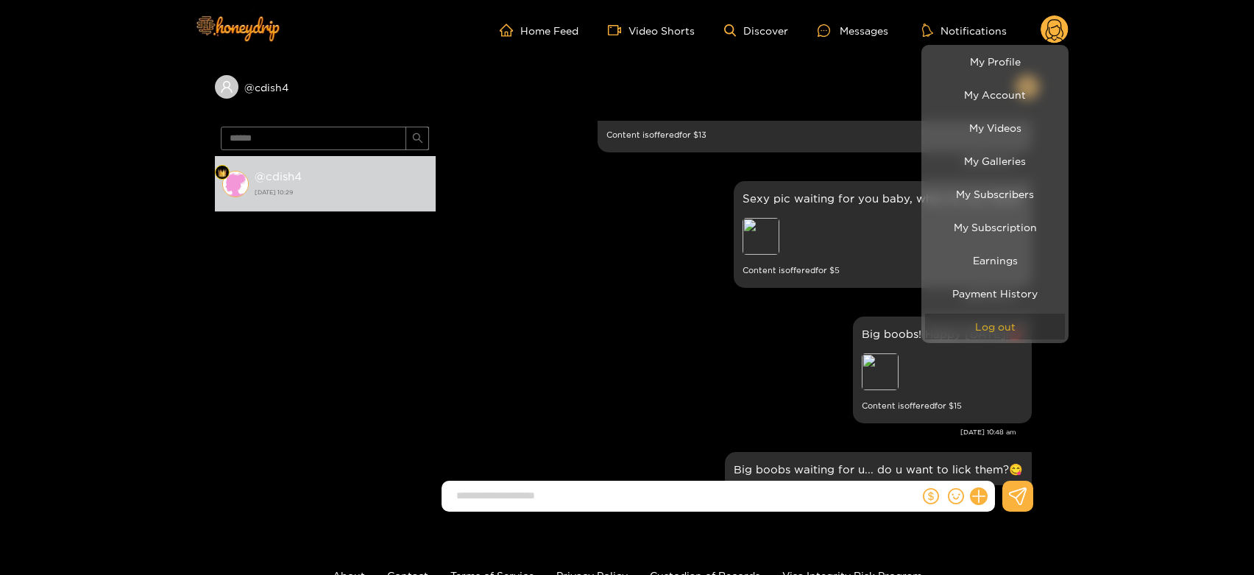
click at [987, 321] on button "Log out" at bounding box center [995, 326] width 140 height 26
